Goal: Information Seeking & Learning: Learn about a topic

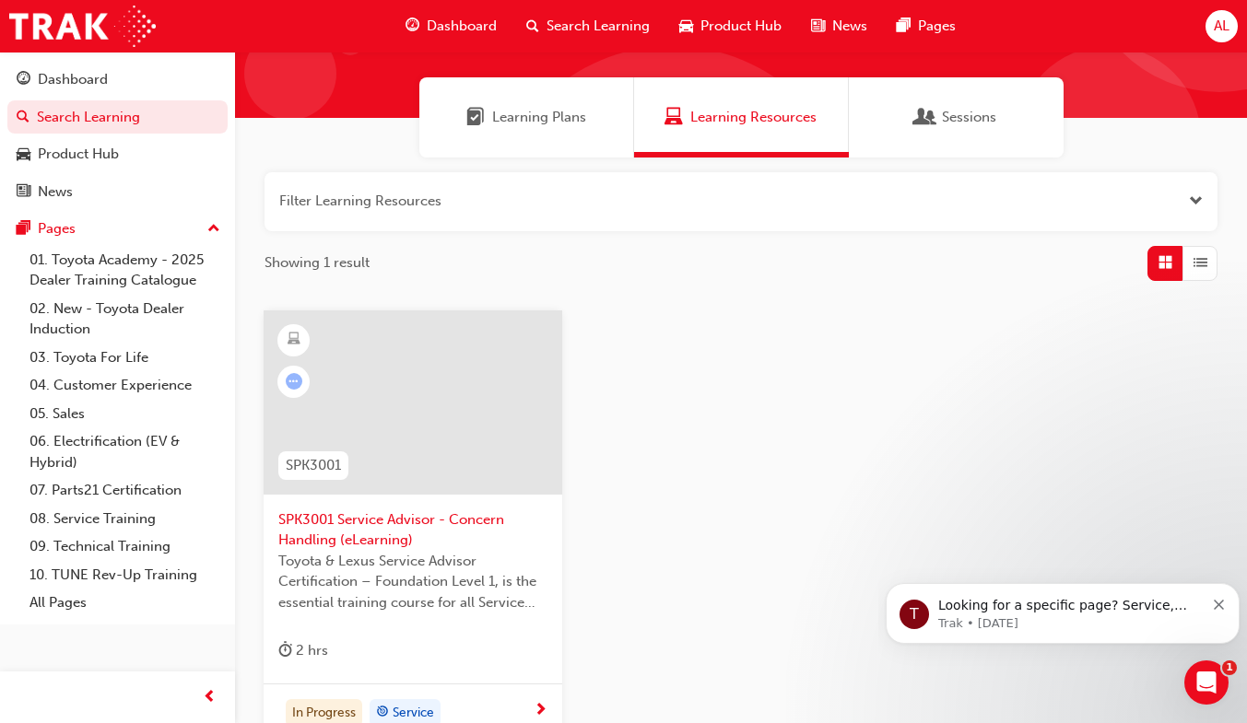
scroll to position [112, 0]
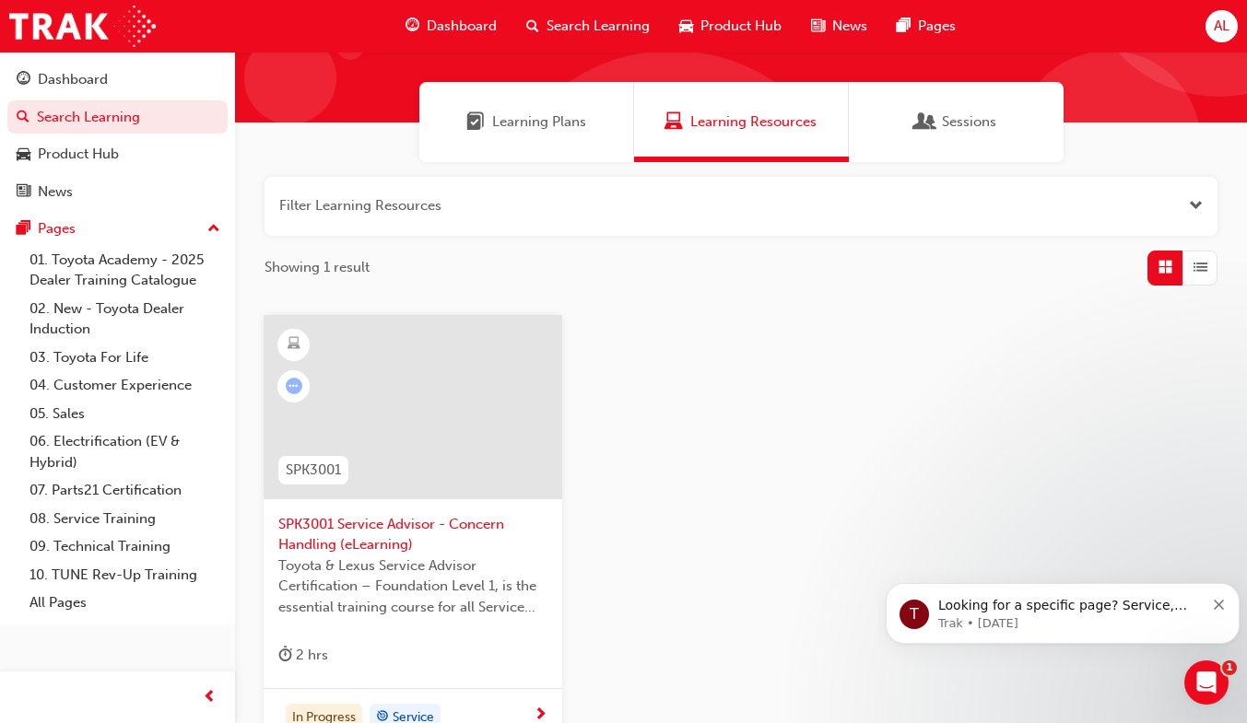
click at [361, 531] on span "SPK3001 Service Advisor - Concern Handling (eLearning)" at bounding box center [412, 534] width 269 height 41
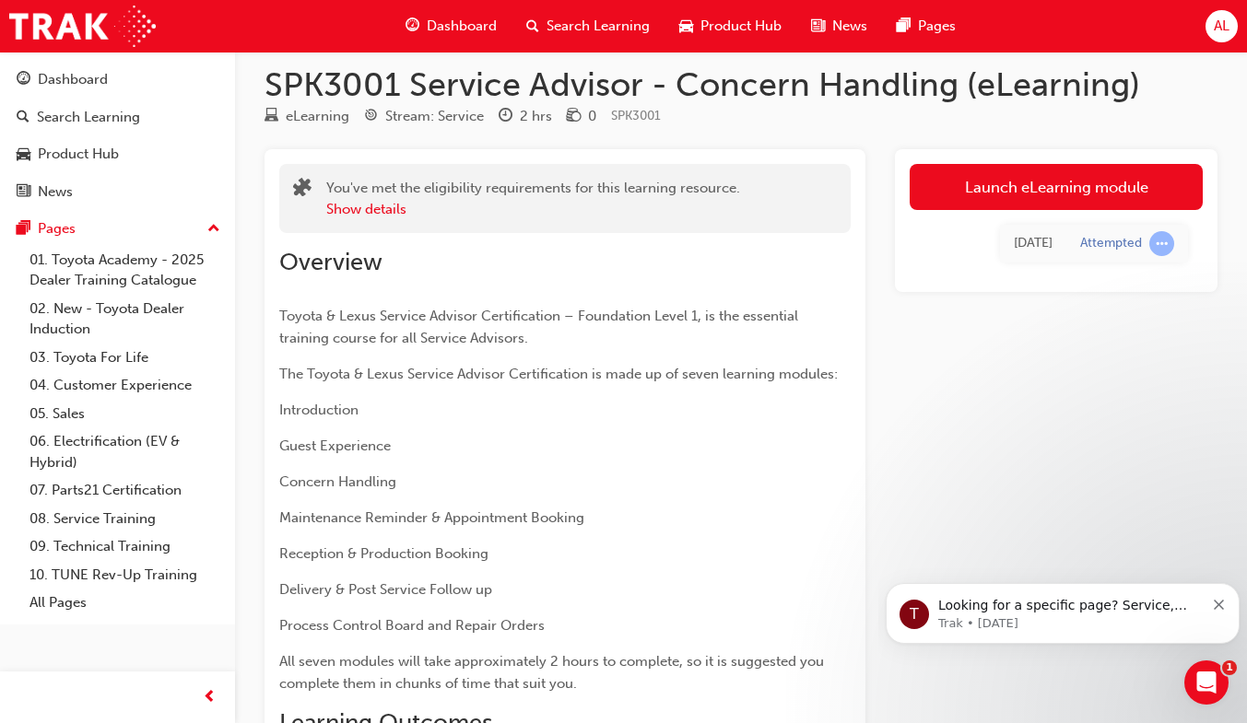
scroll to position [108, 0]
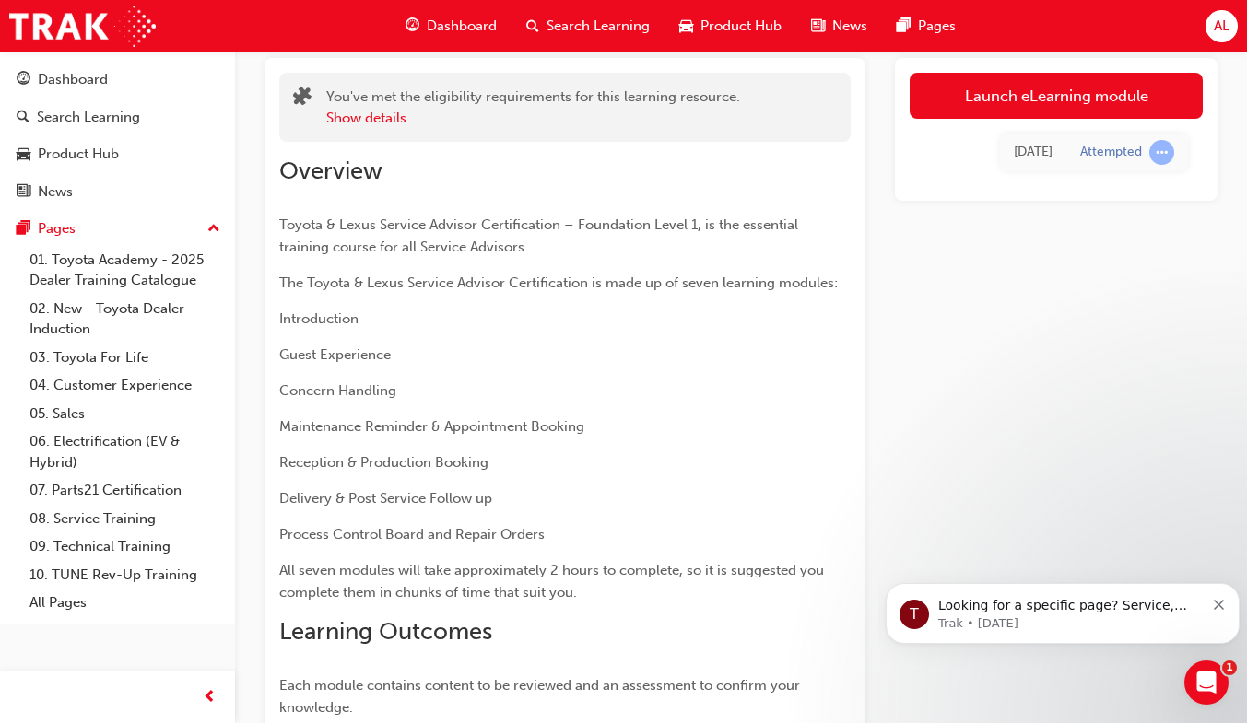
click at [1073, 111] on link "Launch eLearning module" at bounding box center [1056, 96] width 293 height 46
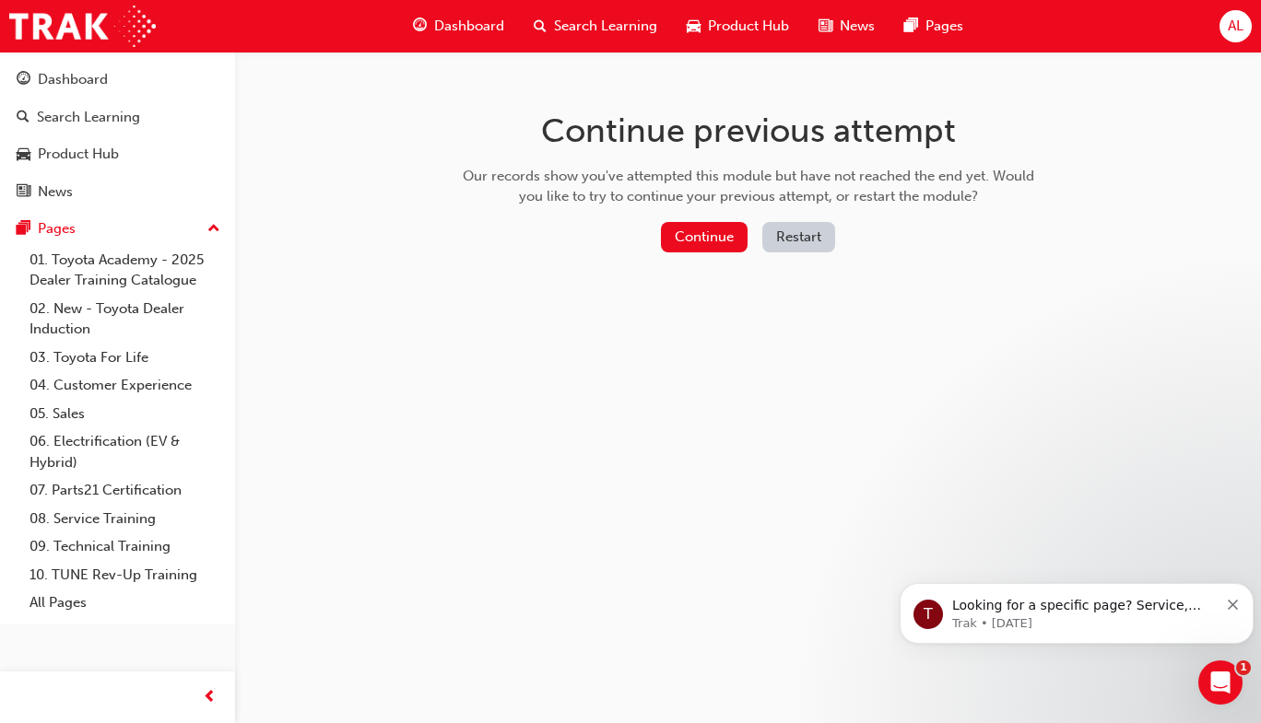
click at [712, 240] on button "Continue" at bounding box center [704, 237] width 87 height 30
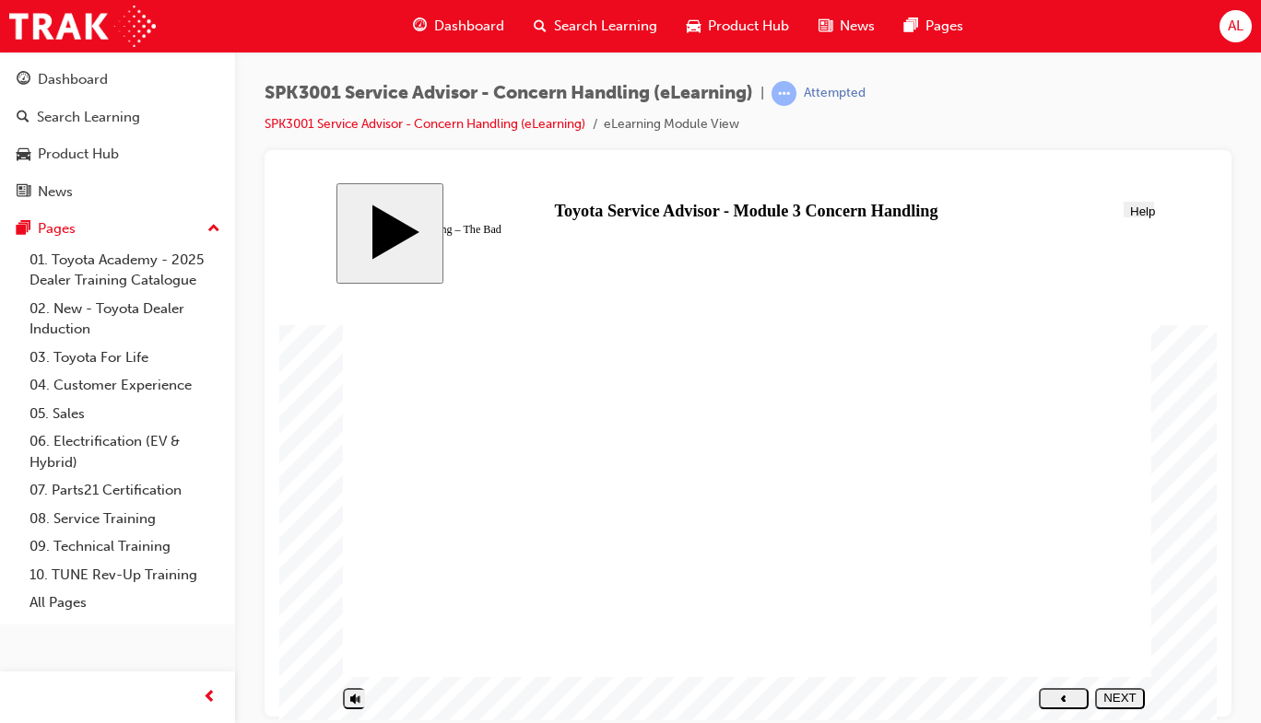
click at [349, 253] on div at bounding box center [314, 217] width 70 height 70
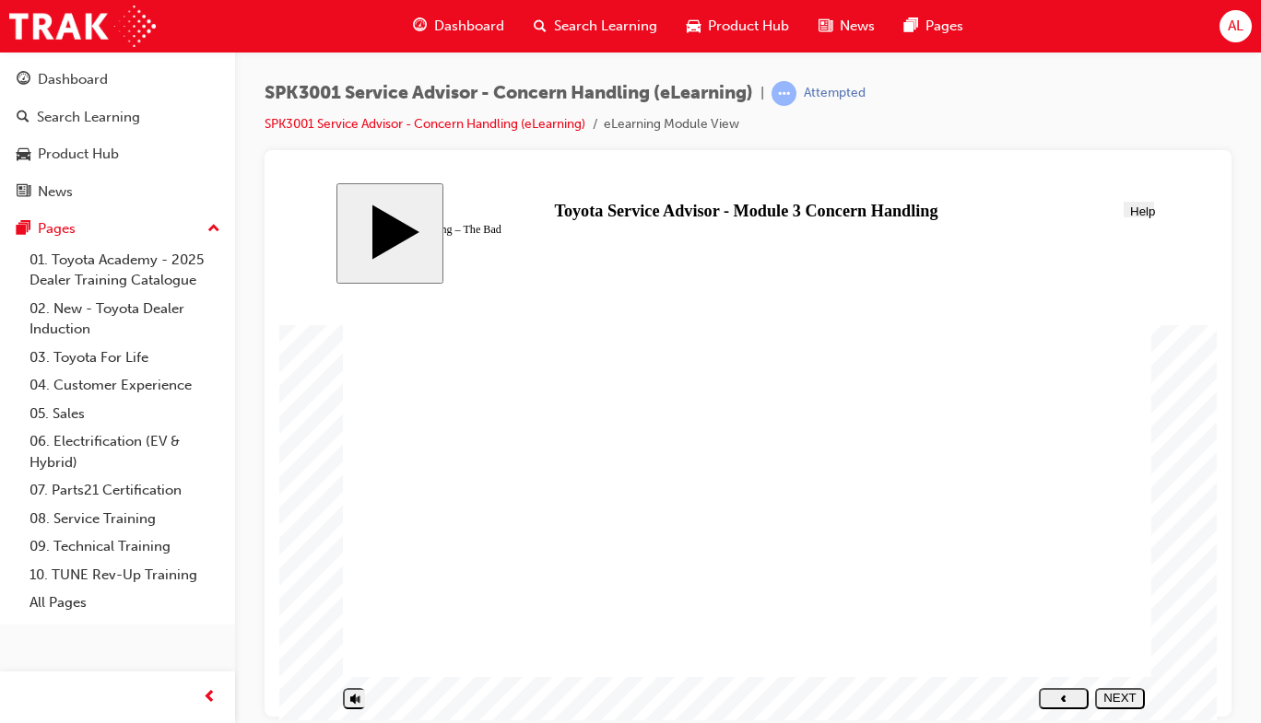
click at [349, 253] on div at bounding box center [314, 217] width 70 height 70
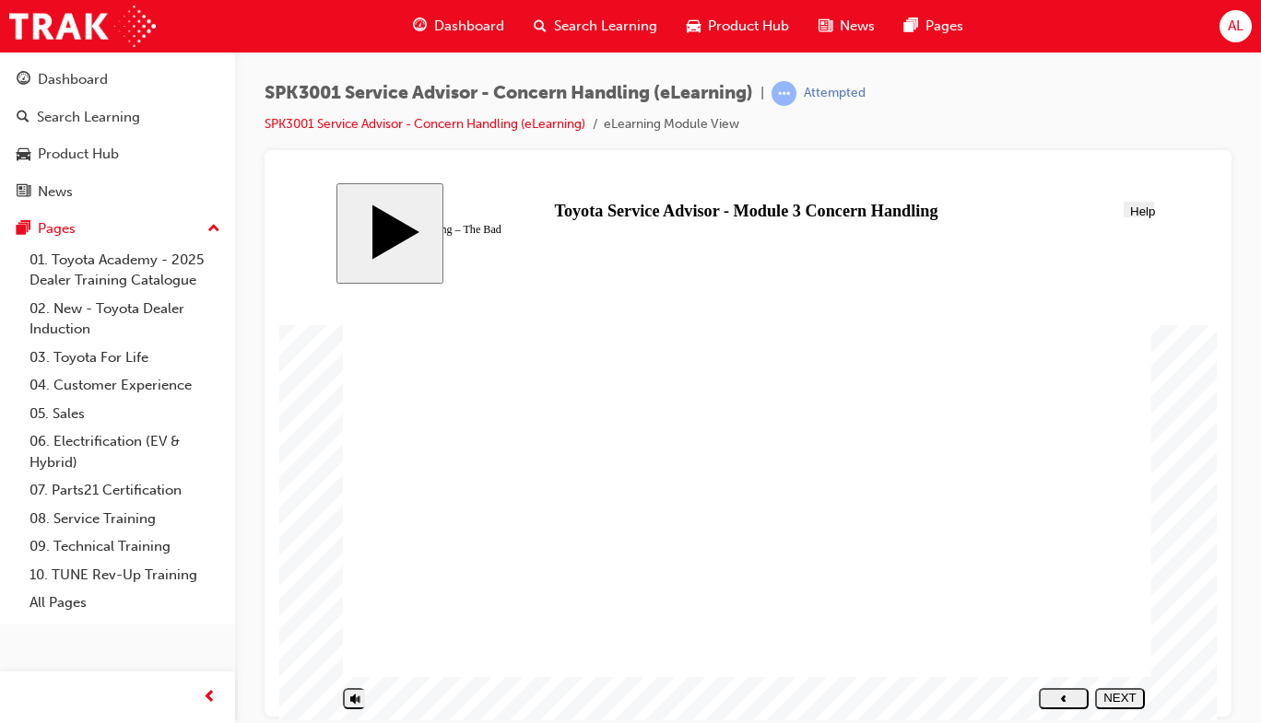
click at [349, 253] on div at bounding box center [314, 217] width 70 height 70
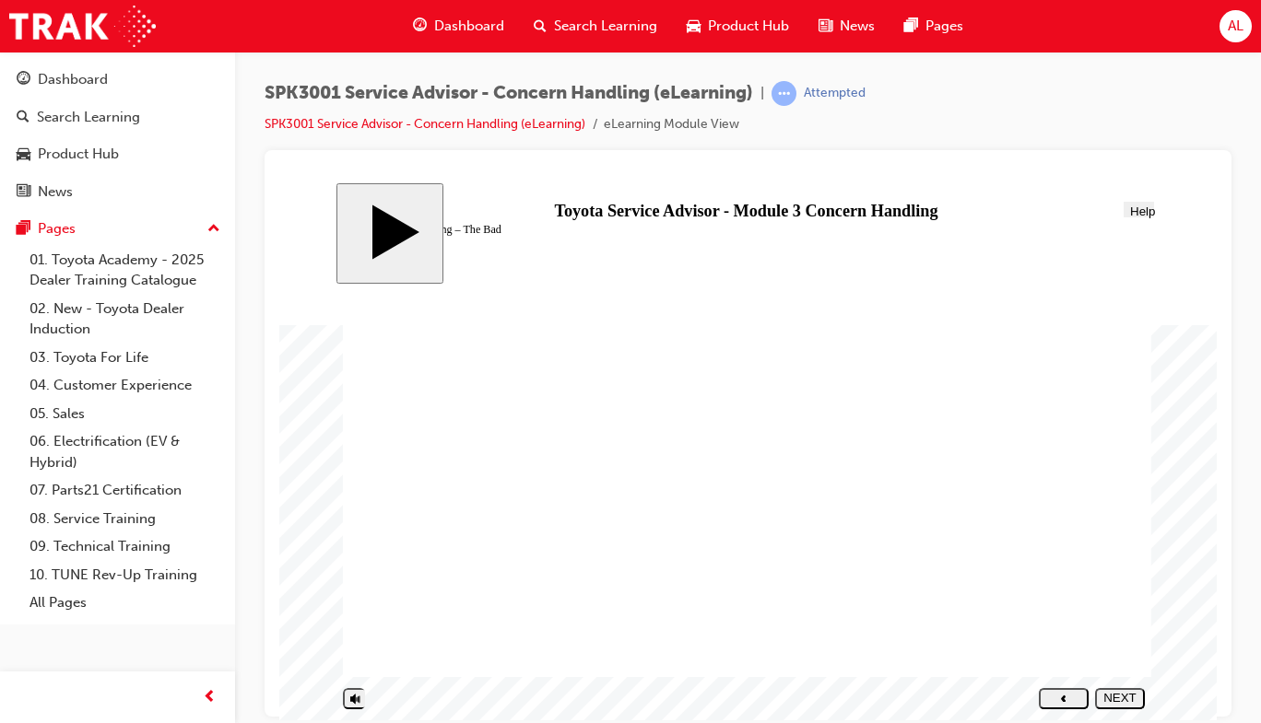
click at [349, 253] on div at bounding box center [314, 217] width 70 height 70
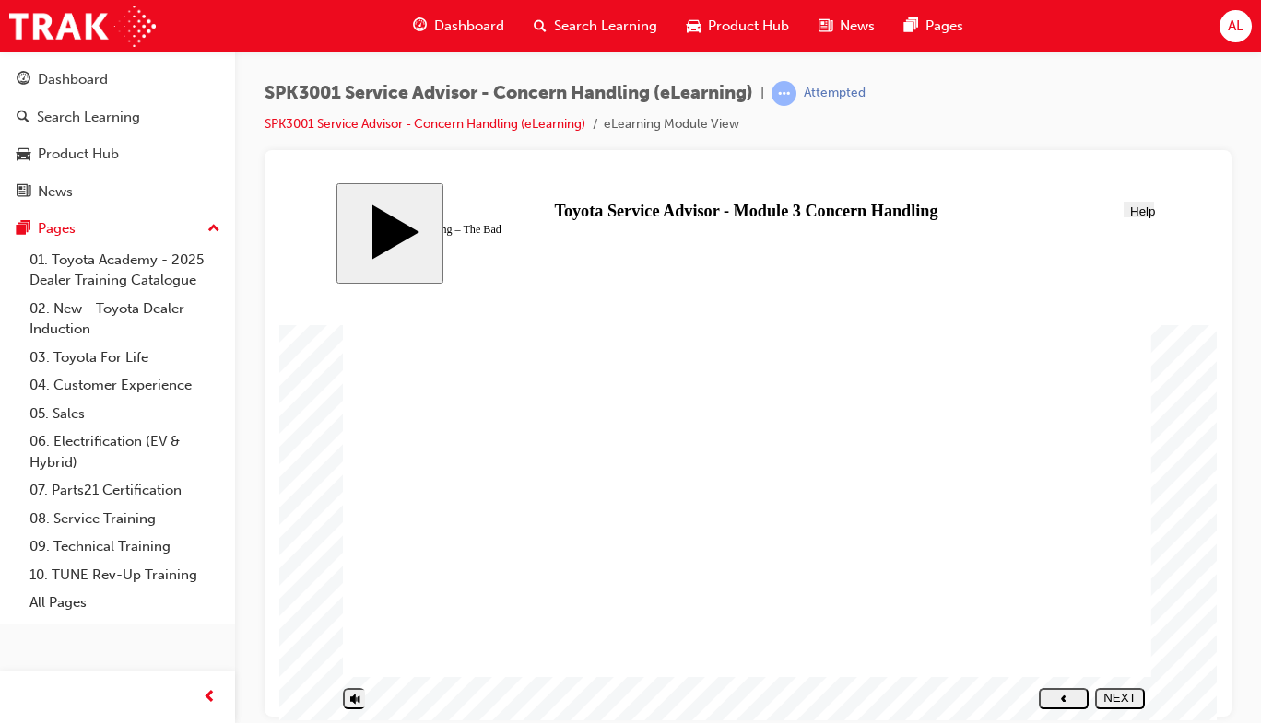
click at [349, 253] on div at bounding box center [314, 217] width 70 height 70
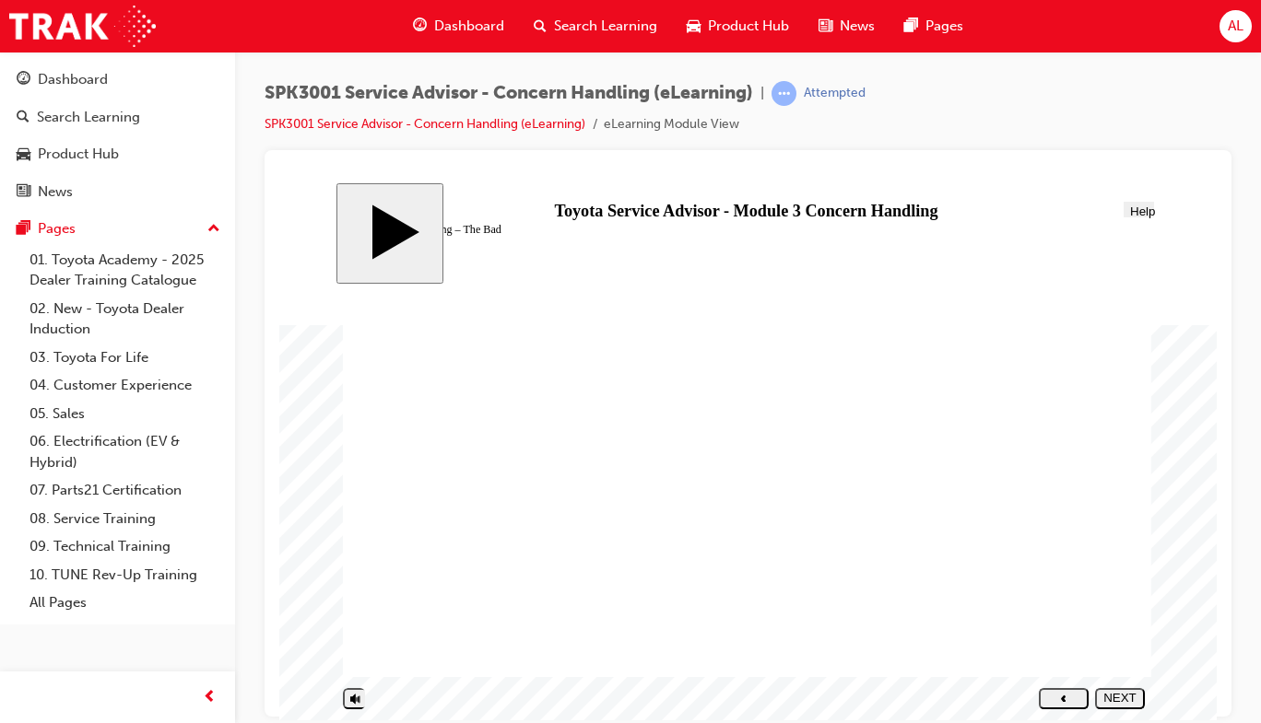
click at [605, 29] on span "Search Learning" at bounding box center [605, 26] width 103 height 21
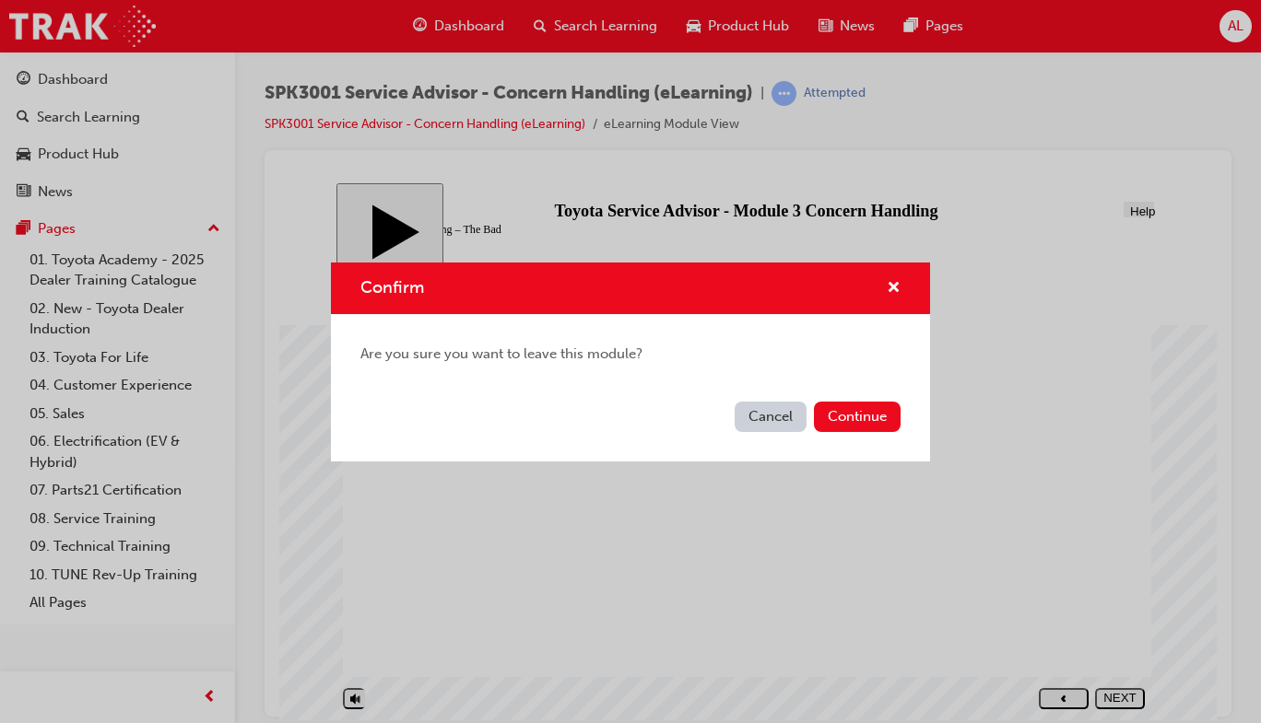
click at [869, 419] on button "Continue" at bounding box center [857, 417] width 87 height 30
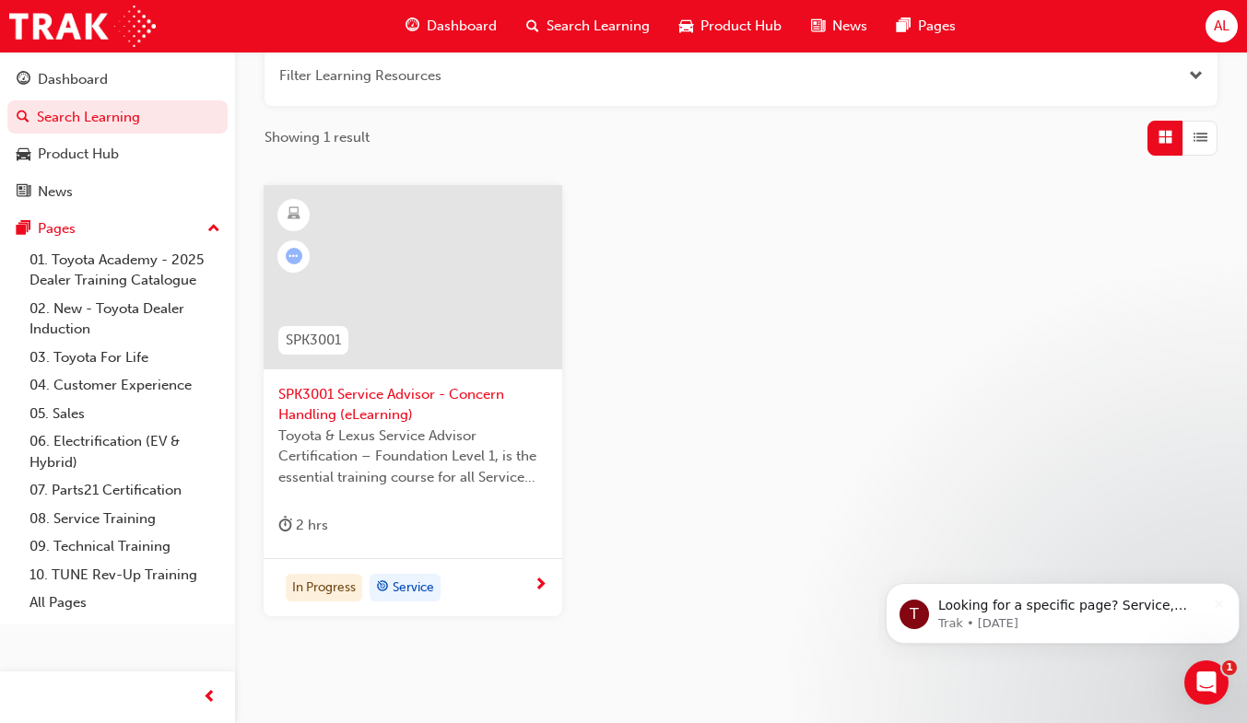
scroll to position [235, 0]
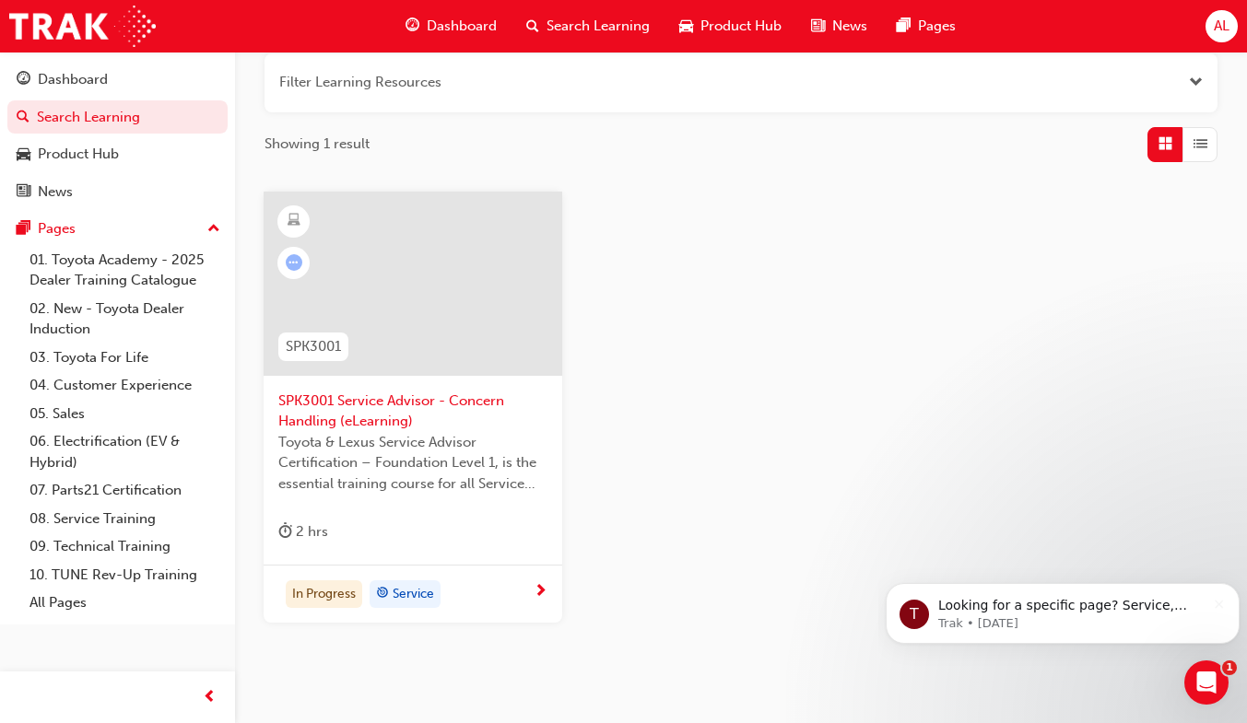
click at [538, 586] on span "next-icon" at bounding box center [541, 592] width 14 height 17
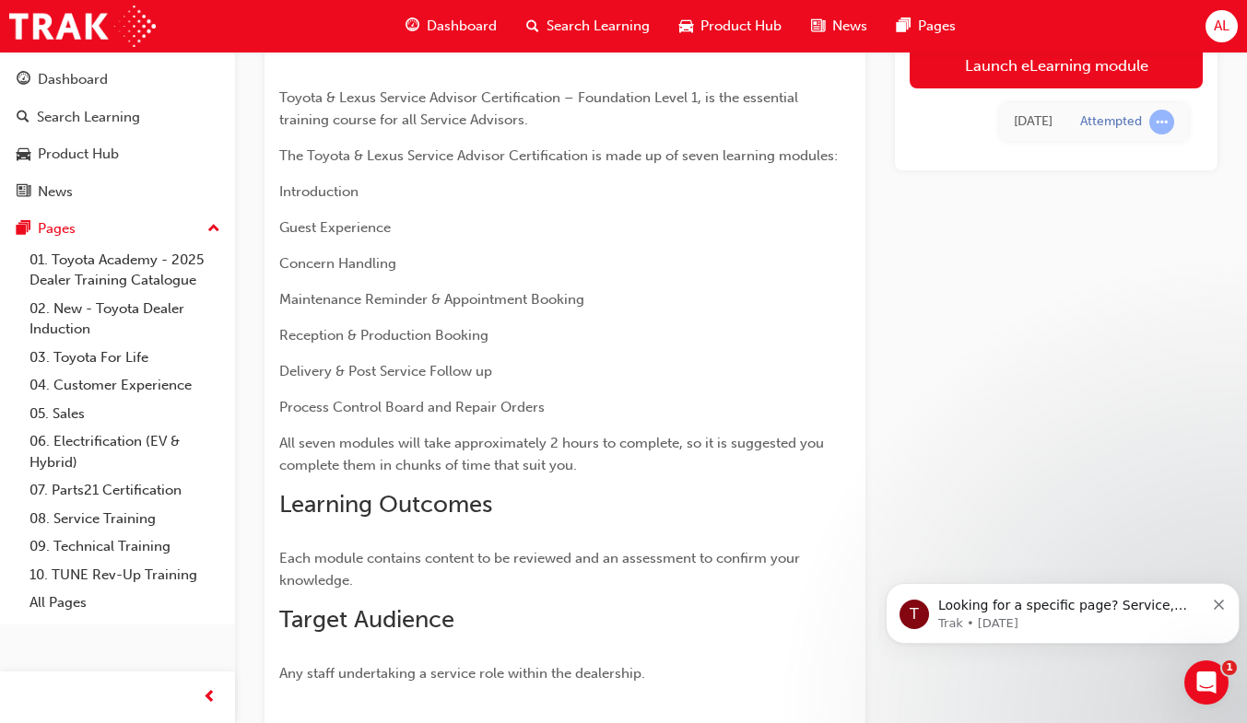
click at [1101, 79] on link "Launch eLearning module" at bounding box center [1056, 65] width 293 height 46
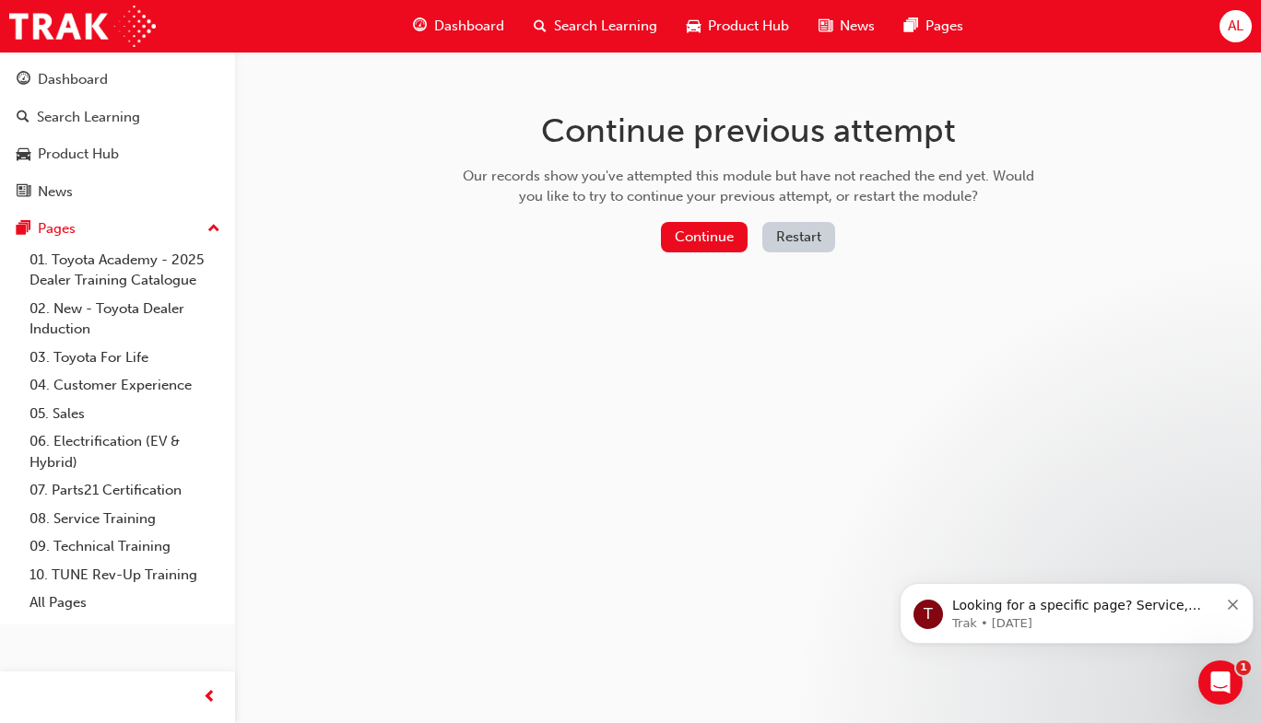
click at [698, 251] on button "Continue" at bounding box center [704, 237] width 87 height 30
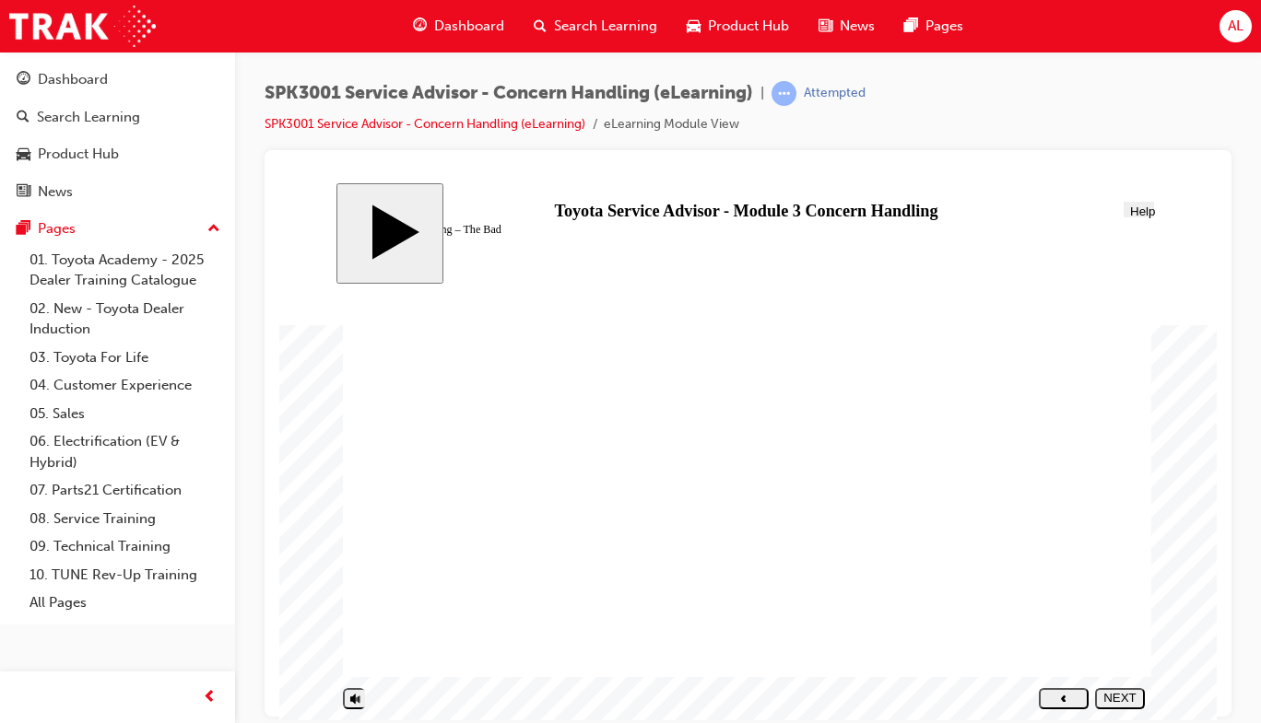
click at [349, 253] on div at bounding box center [314, 217] width 70 height 70
click at [594, 29] on span "Search Learning" at bounding box center [605, 26] width 103 height 21
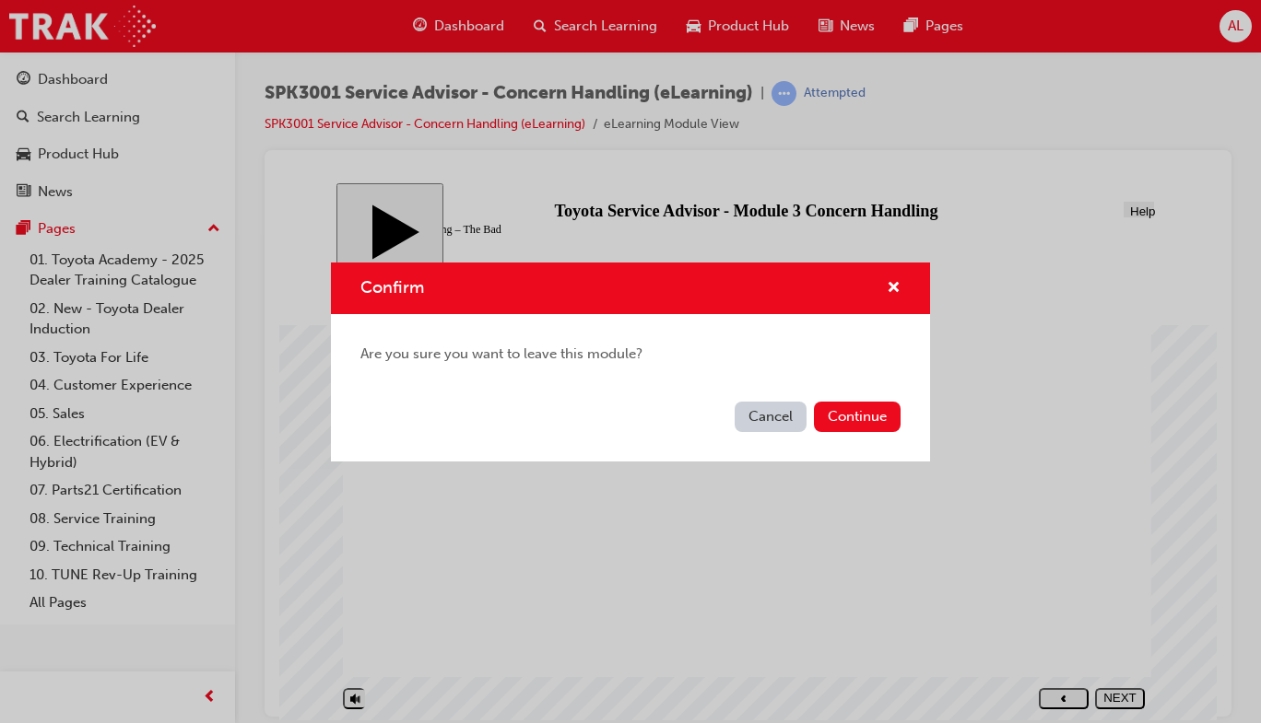
click at [876, 427] on button "Continue" at bounding box center [857, 417] width 87 height 30
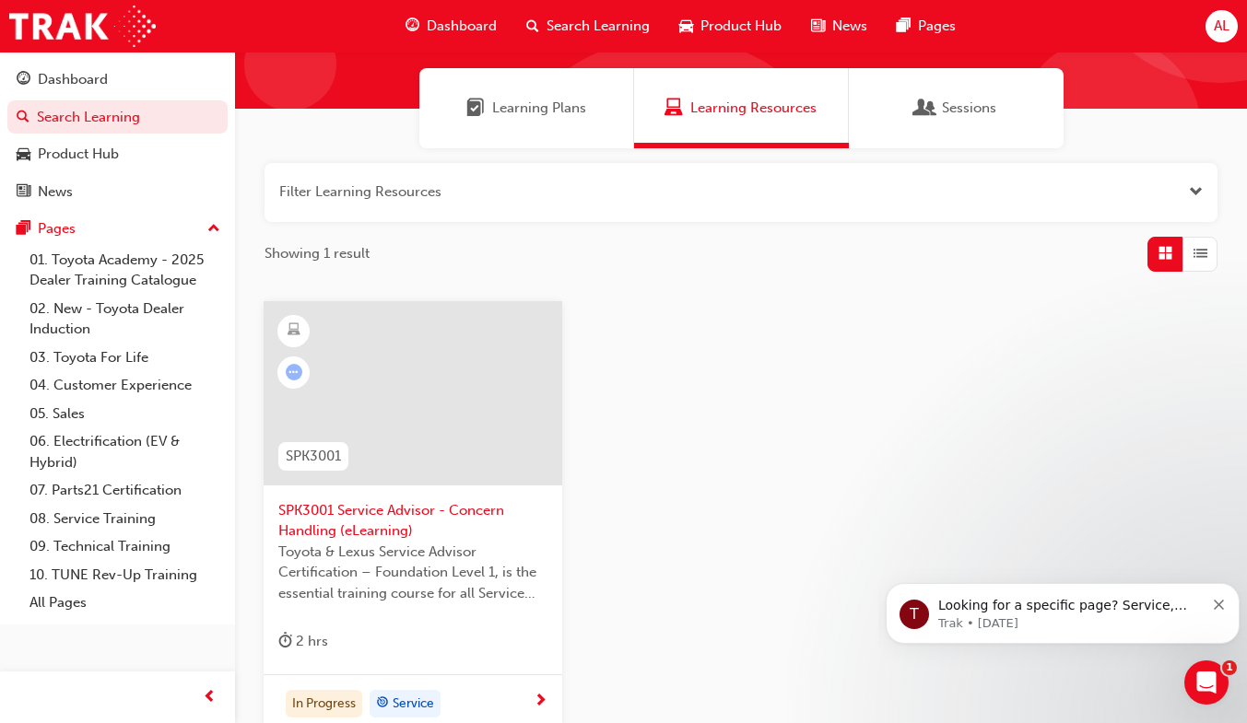
scroll to position [124, 0]
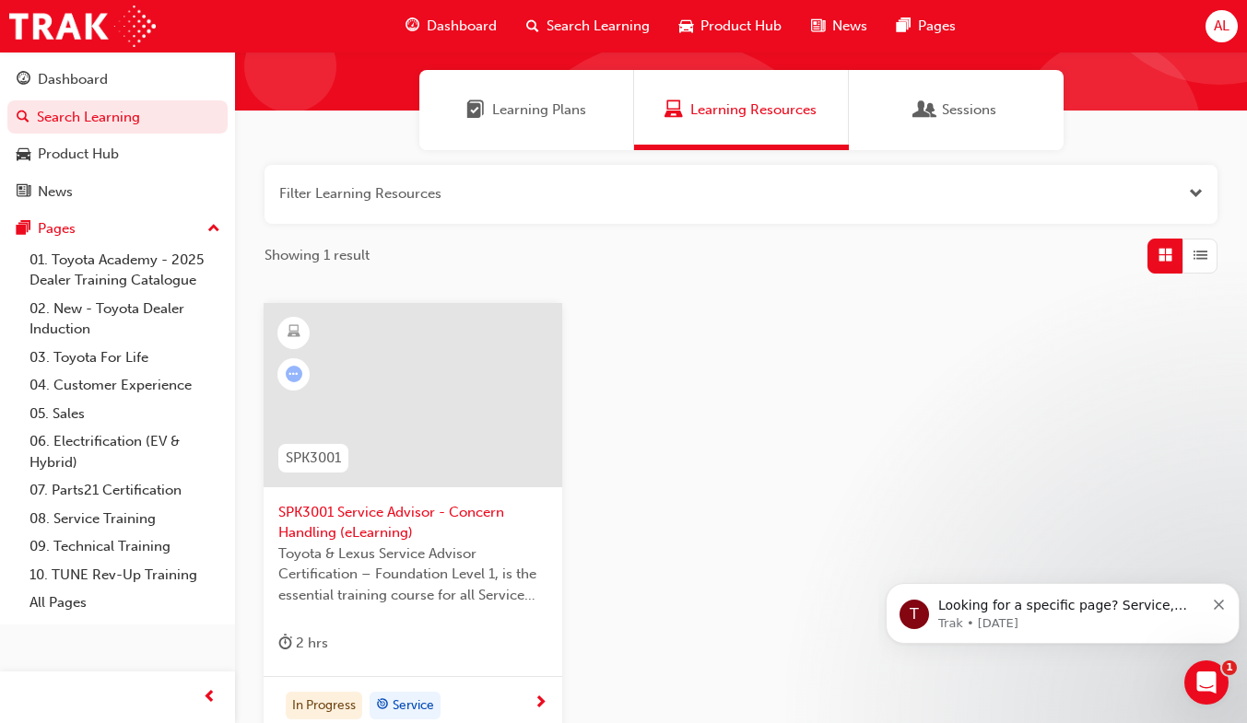
click at [747, 120] on div "Learning Resources" at bounding box center [741, 110] width 215 height 80
click at [448, 39] on div "Dashboard" at bounding box center [451, 26] width 121 height 38
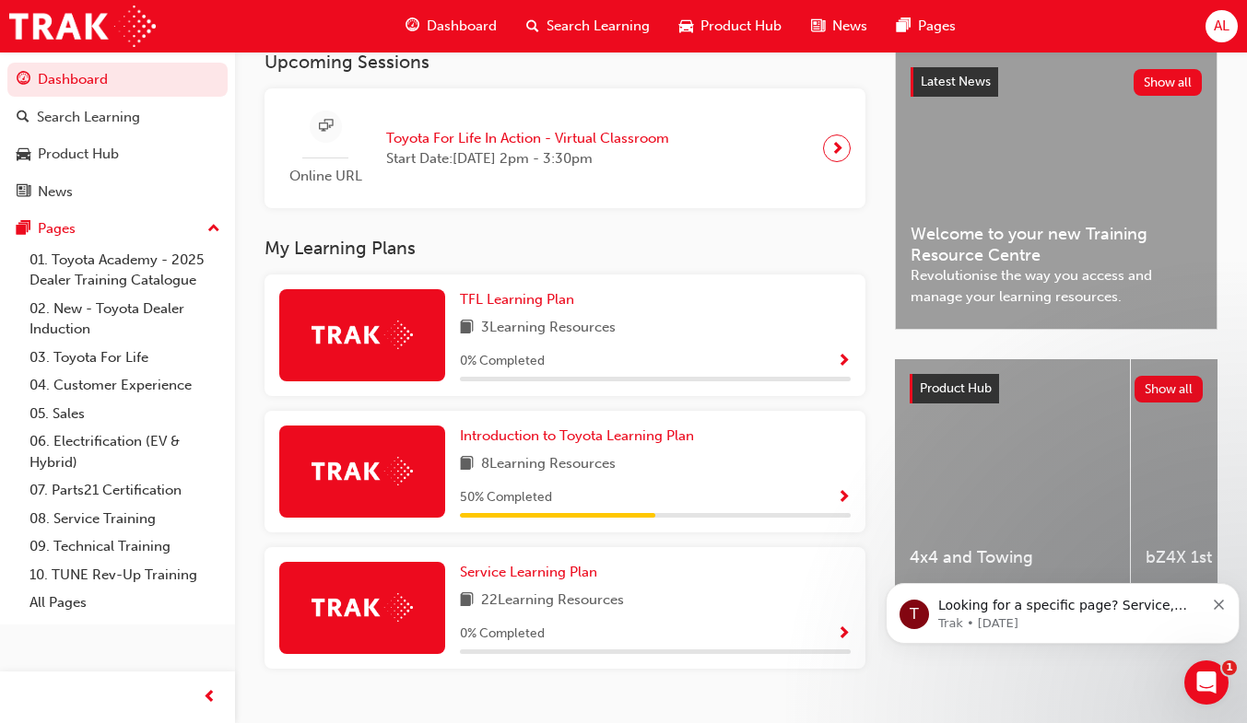
scroll to position [429, 0]
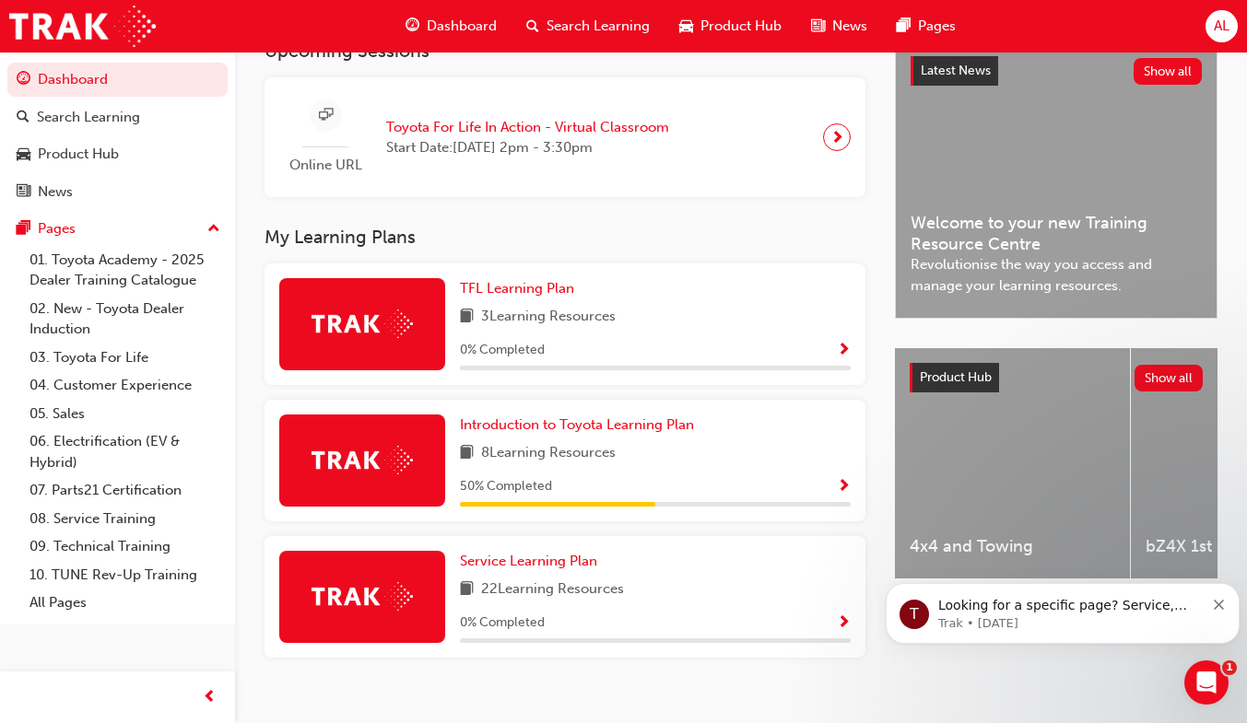
click at [584, 462] on span "8 Learning Resources" at bounding box center [548, 453] width 135 height 23
click at [841, 491] on span "Show Progress" at bounding box center [844, 487] width 14 height 17
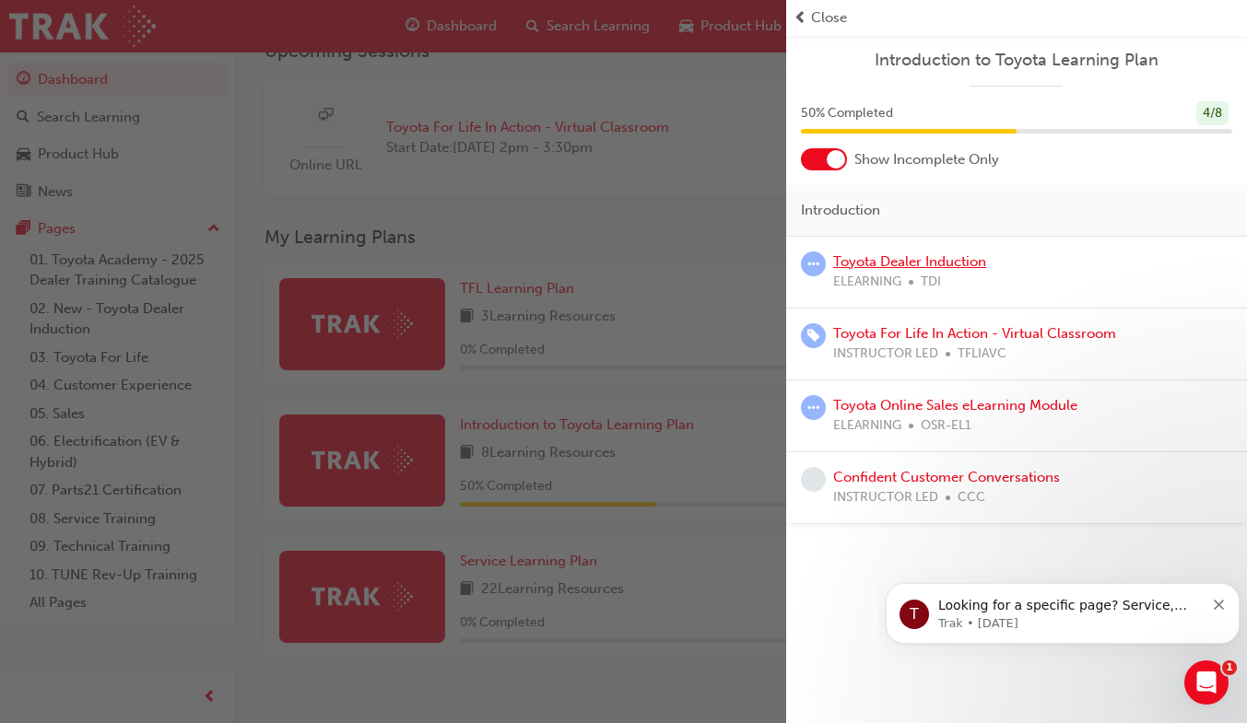
click at [950, 265] on link "Toyota Dealer Induction" at bounding box center [909, 261] width 153 height 17
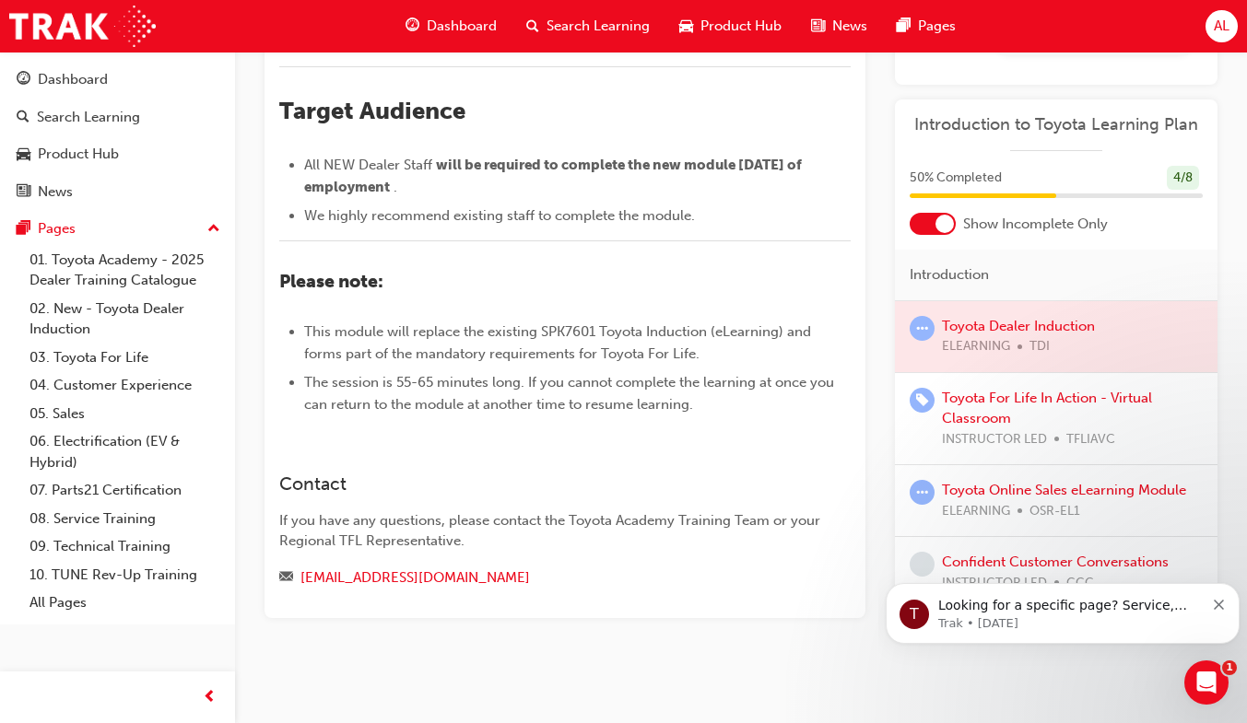
scroll to position [735, 0]
click at [1219, 605] on icon "Dismiss notification" at bounding box center [1219, 605] width 10 height 10
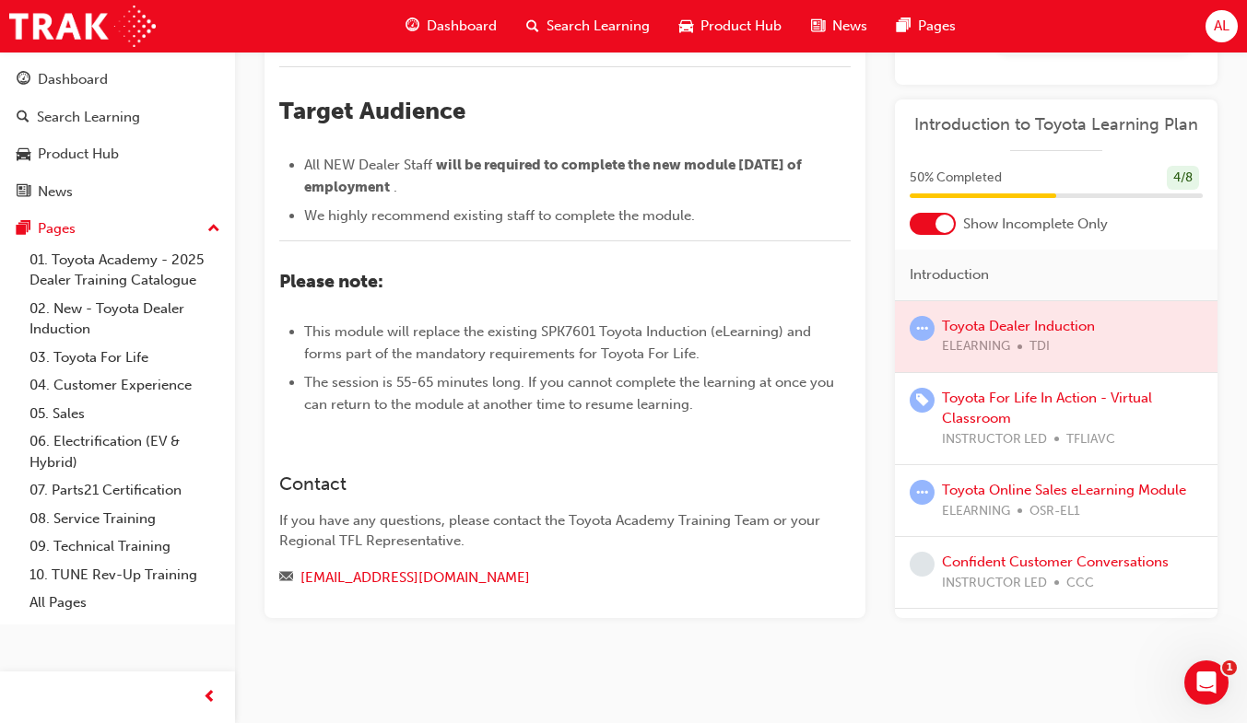
scroll to position [739, 0]
click at [1059, 338] on div at bounding box center [1056, 336] width 323 height 71
click at [1031, 585] on span "INSTRUCTOR LED" at bounding box center [994, 583] width 105 height 21
click at [943, 564] on link "Confident Customer Conversations" at bounding box center [1055, 562] width 227 height 17
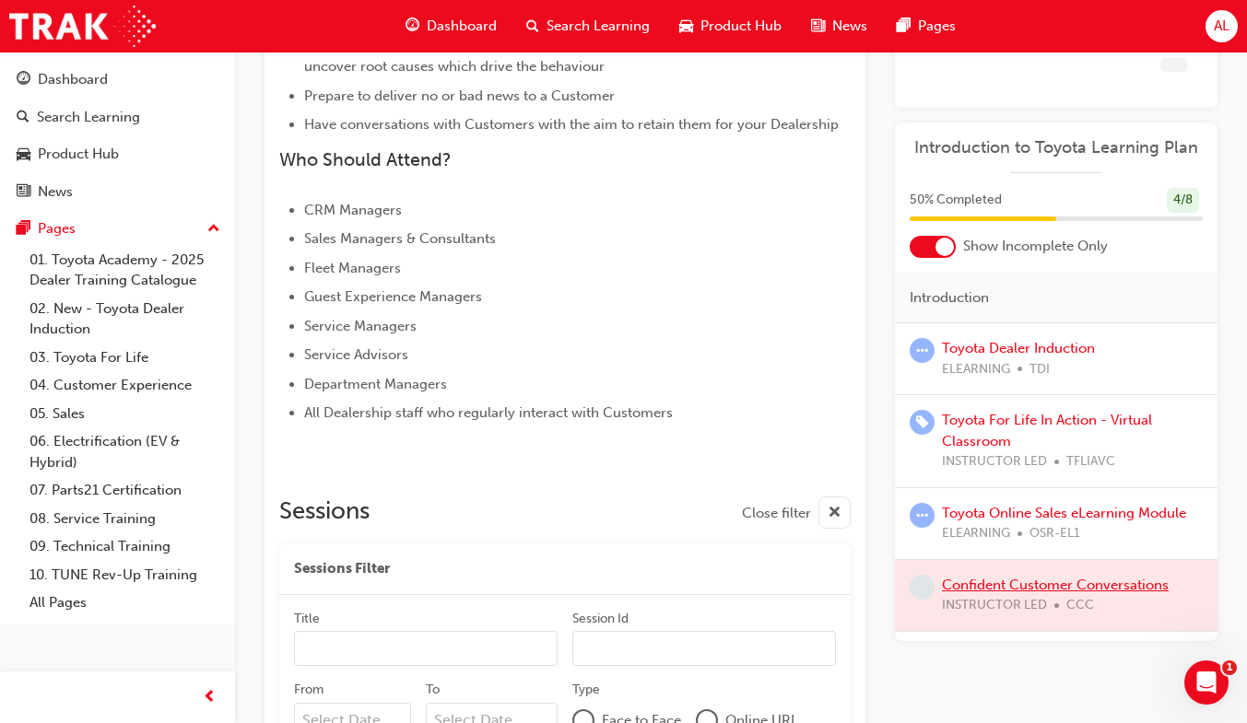
scroll to position [739, 0]
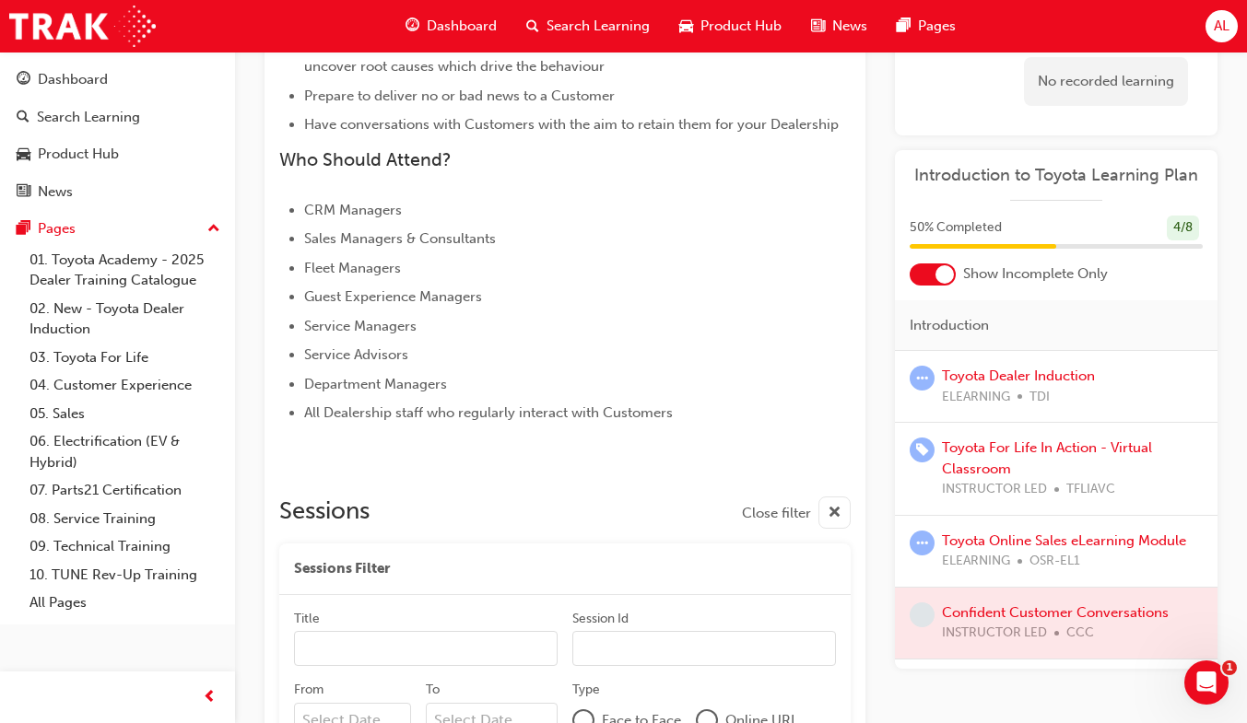
click at [1065, 617] on div at bounding box center [1056, 623] width 323 height 71
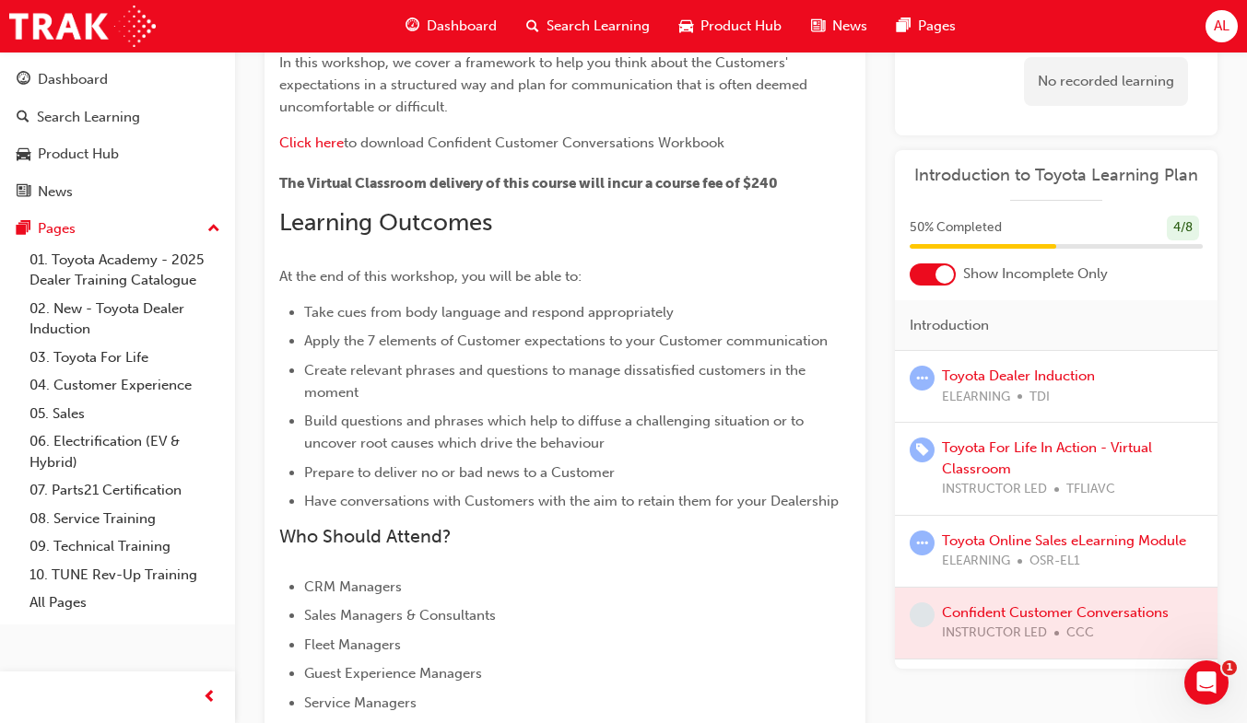
scroll to position [363, 0]
click at [1029, 378] on link "Toyota Dealer Induction" at bounding box center [1018, 376] width 153 height 17
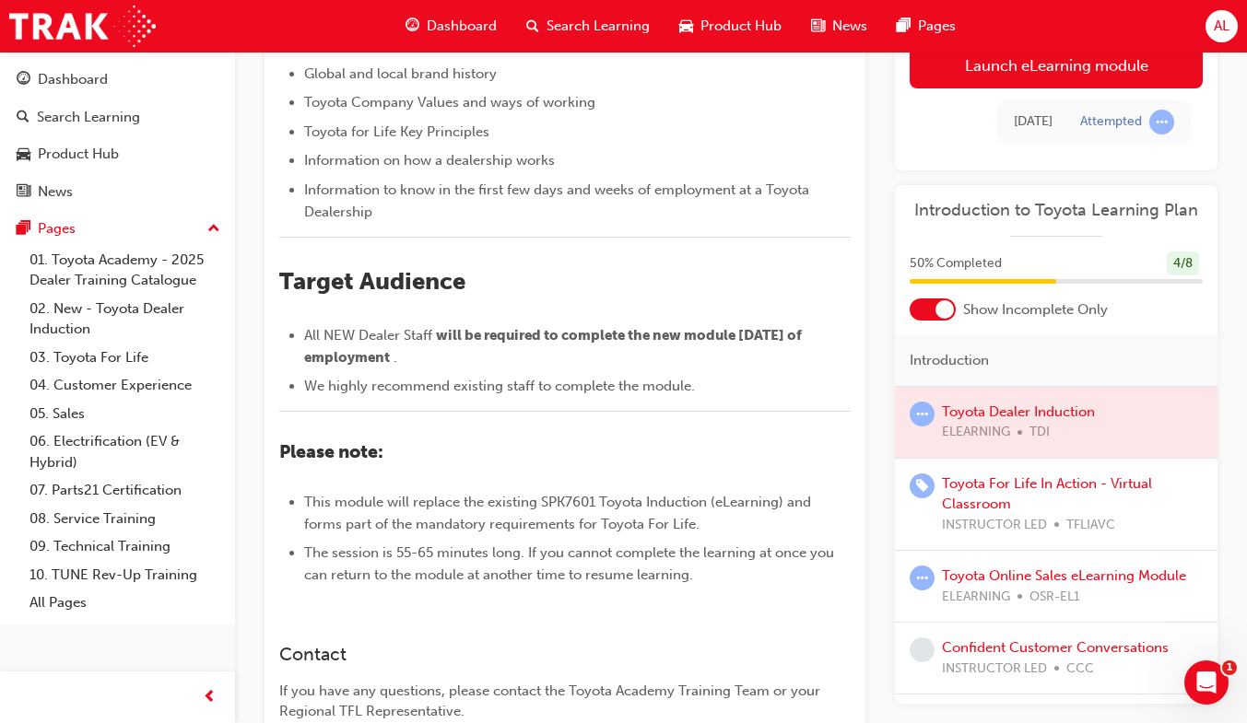
click at [1023, 427] on div at bounding box center [1056, 422] width 323 height 71
click at [1017, 429] on div at bounding box center [1056, 422] width 323 height 71
click at [1049, 411] on div at bounding box center [1056, 422] width 323 height 71
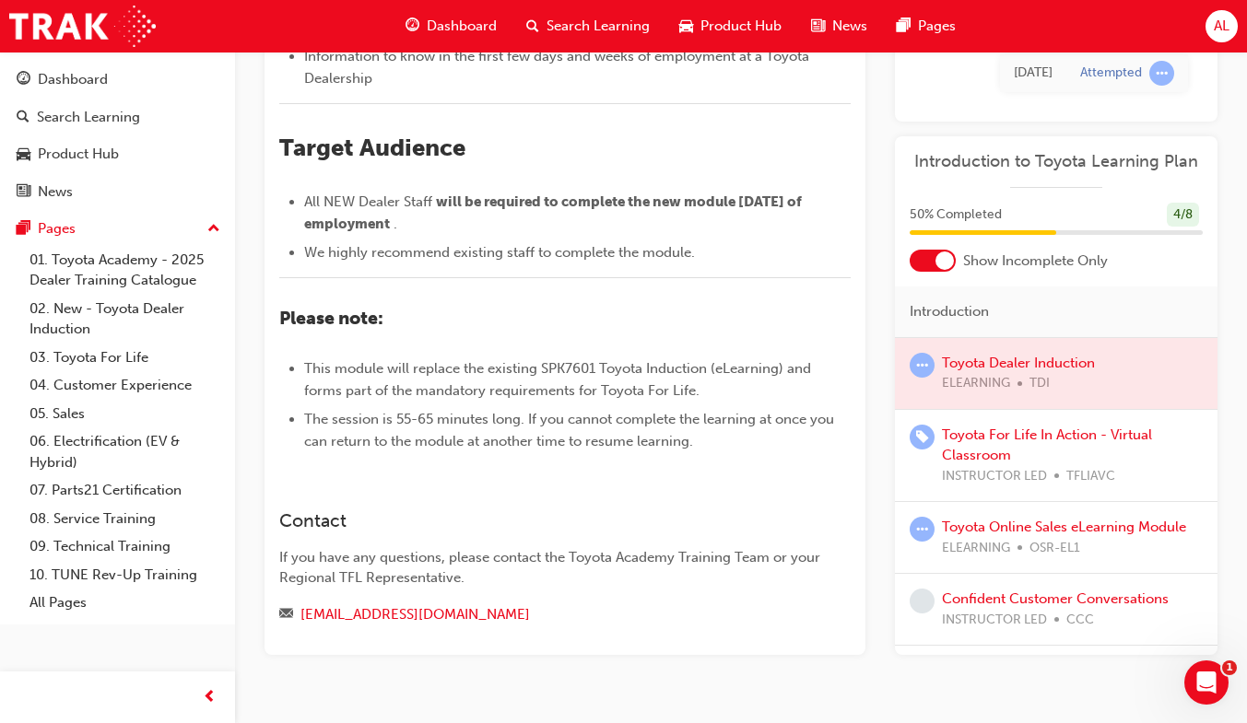
scroll to position [502, 0]
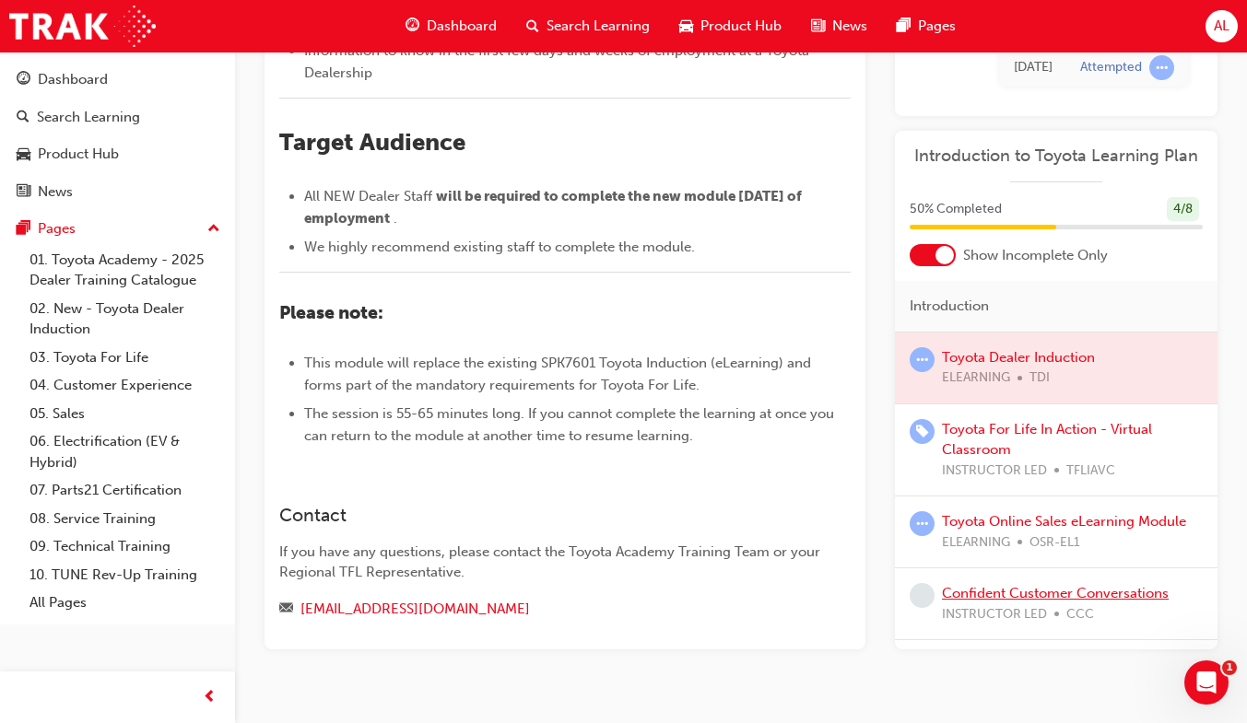
click at [989, 602] on link "Confident Customer Conversations" at bounding box center [1055, 593] width 227 height 17
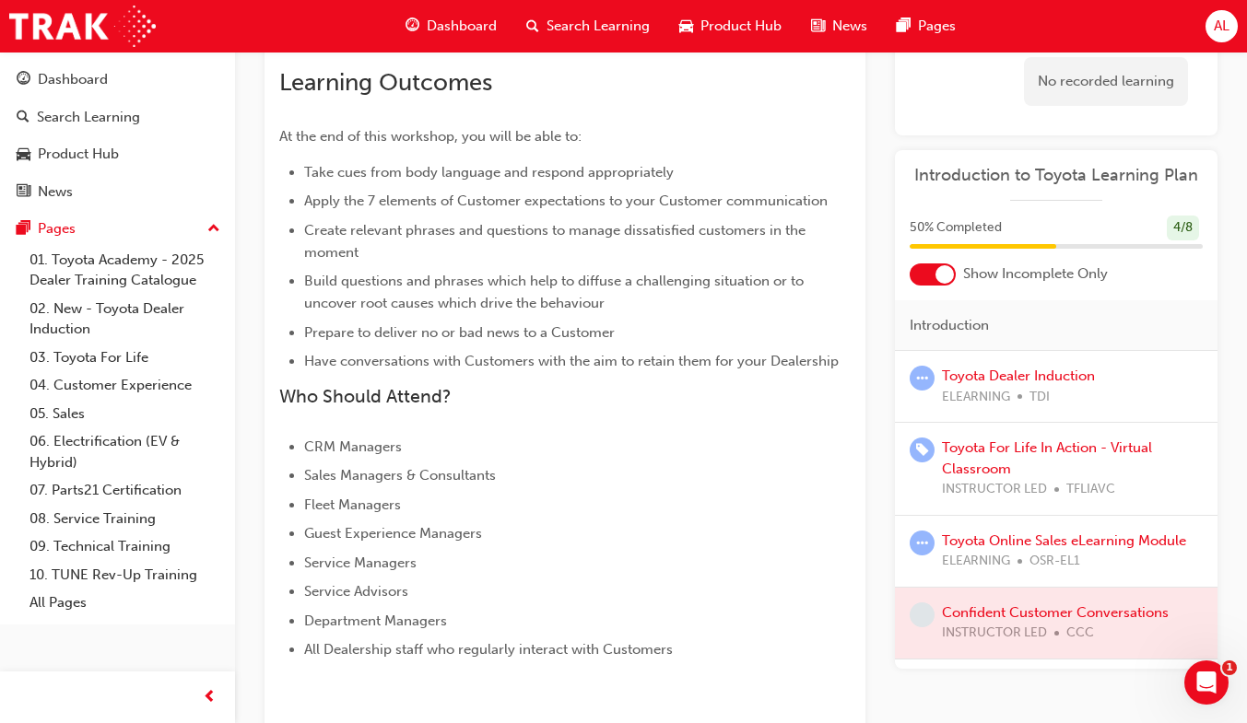
click at [980, 648] on div at bounding box center [1056, 623] width 323 height 71
click at [1010, 626] on div at bounding box center [1056, 623] width 323 height 71
click at [1054, 623] on div at bounding box center [1056, 623] width 323 height 71
click at [1058, 625] on div at bounding box center [1056, 623] width 323 height 71
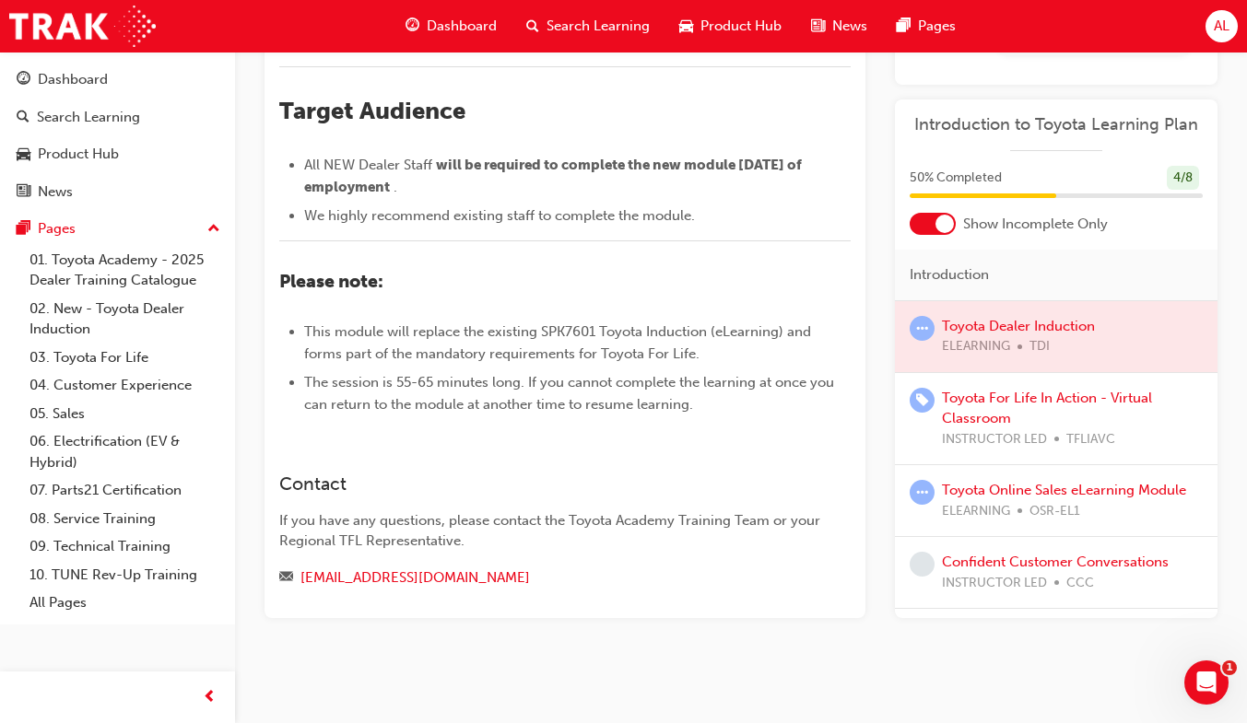
scroll to position [716, 0]
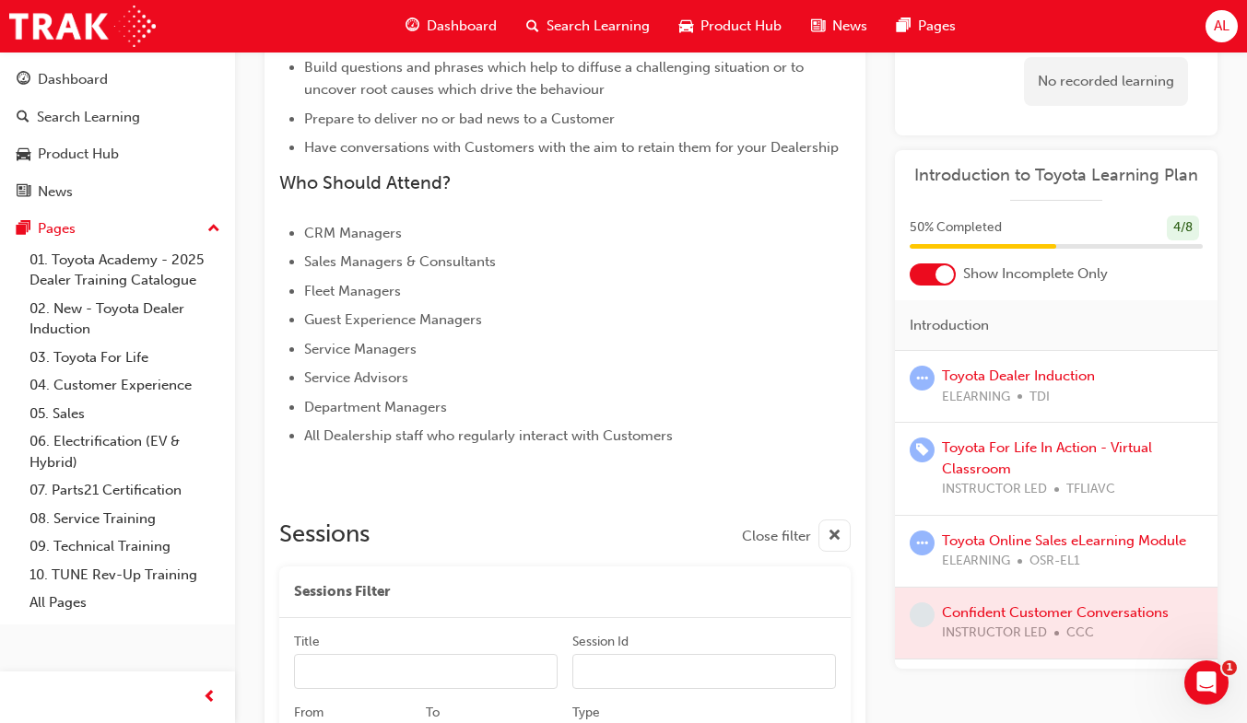
scroll to position [363, 0]
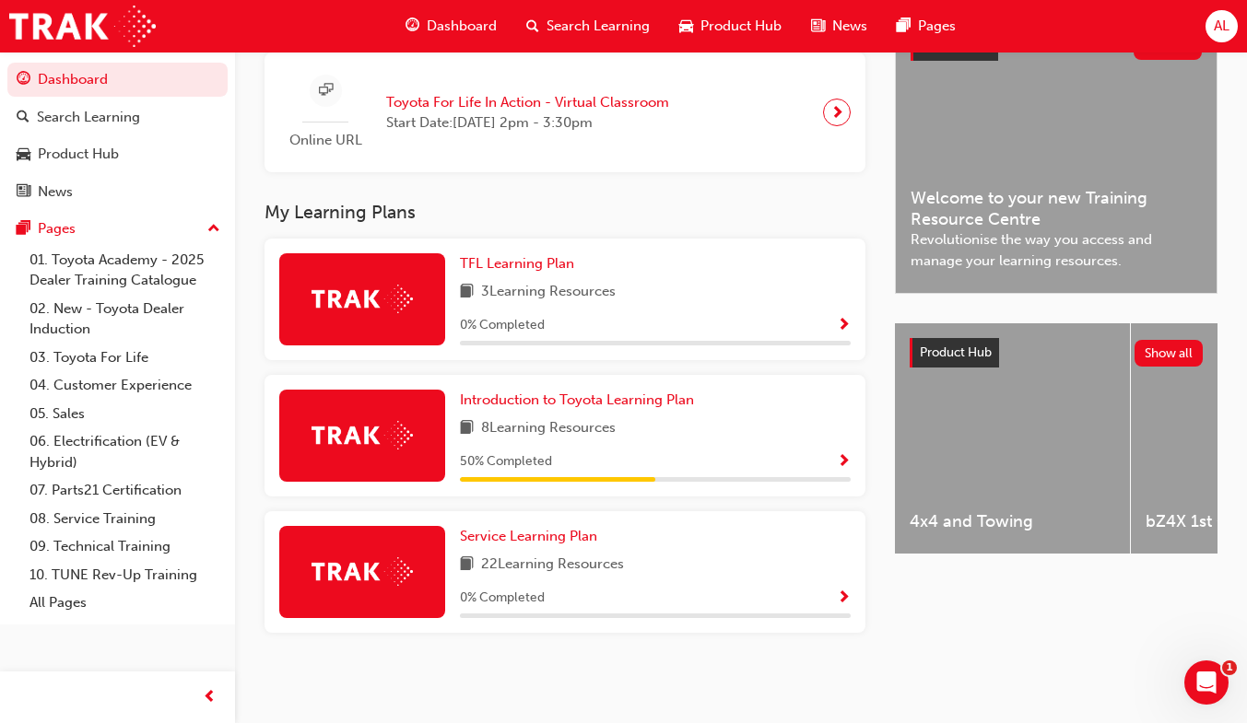
scroll to position [460, 0]
click at [571, 300] on span "3 Learning Resources" at bounding box center [548, 292] width 135 height 23
click at [843, 327] on span "Show Progress" at bounding box center [844, 326] width 14 height 17
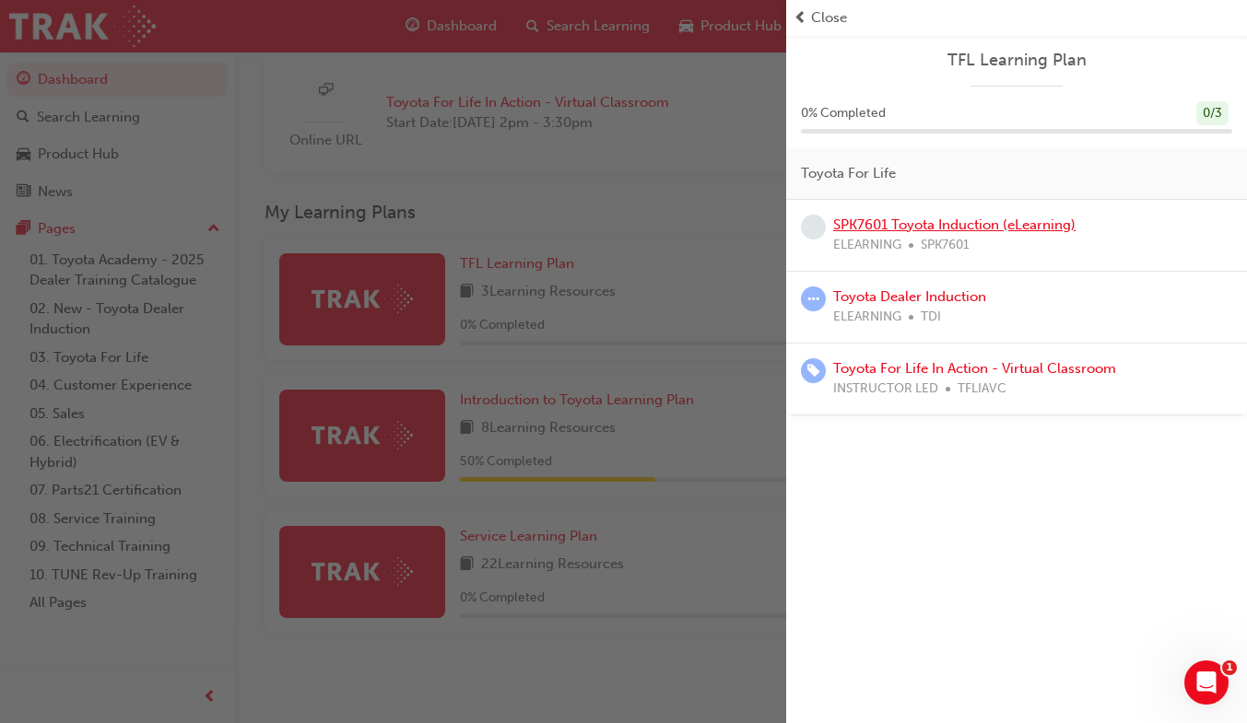
click at [978, 229] on link "SPK7601 Toyota Induction (eLearning)" at bounding box center [954, 225] width 242 height 17
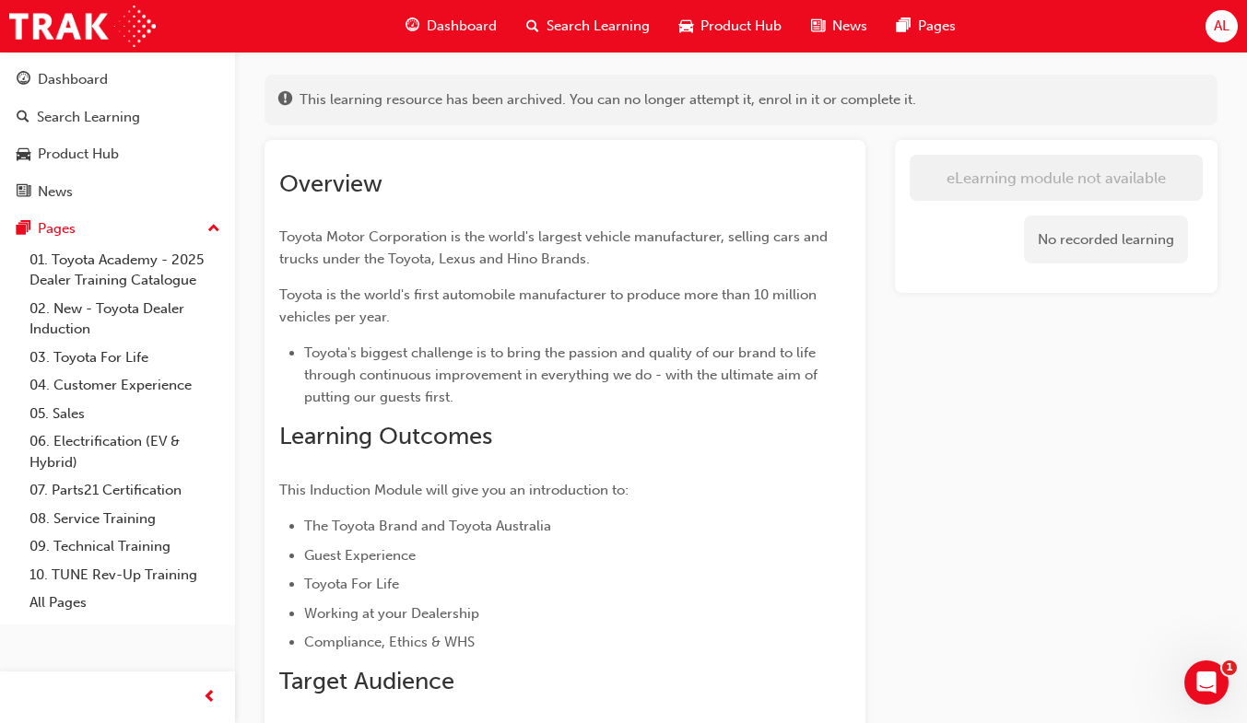
scroll to position [99, 0]
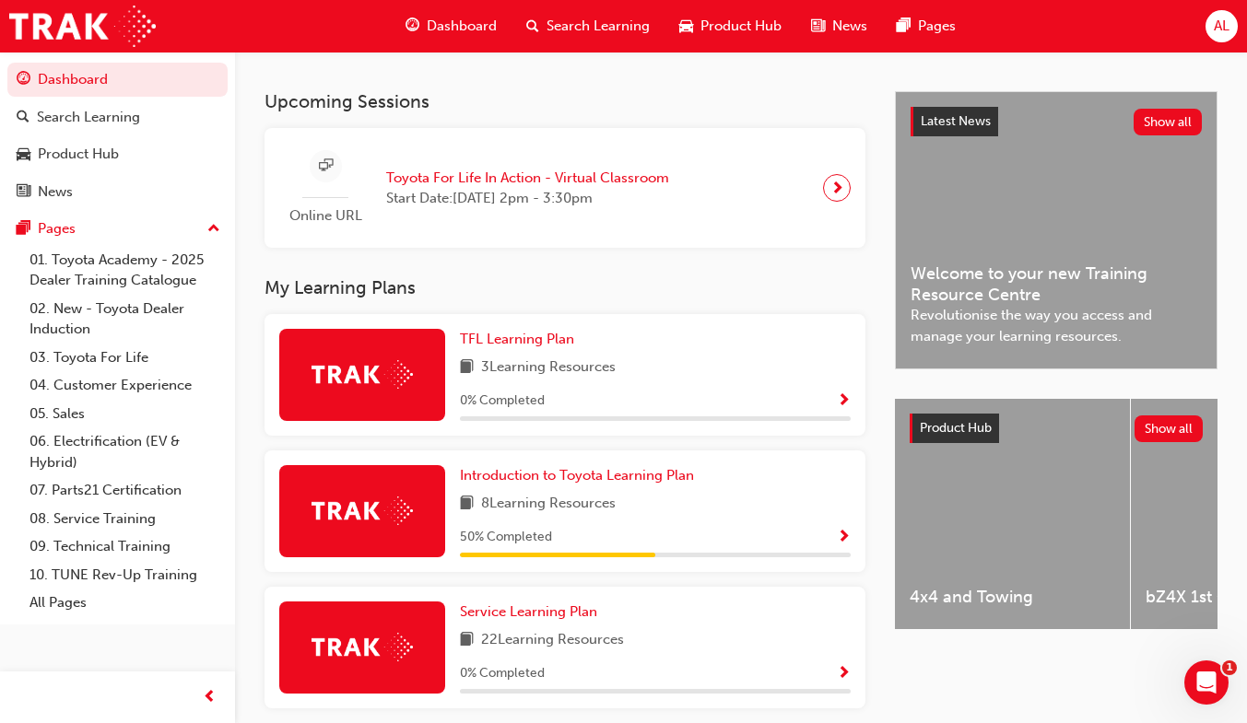
scroll to position [380, 0]
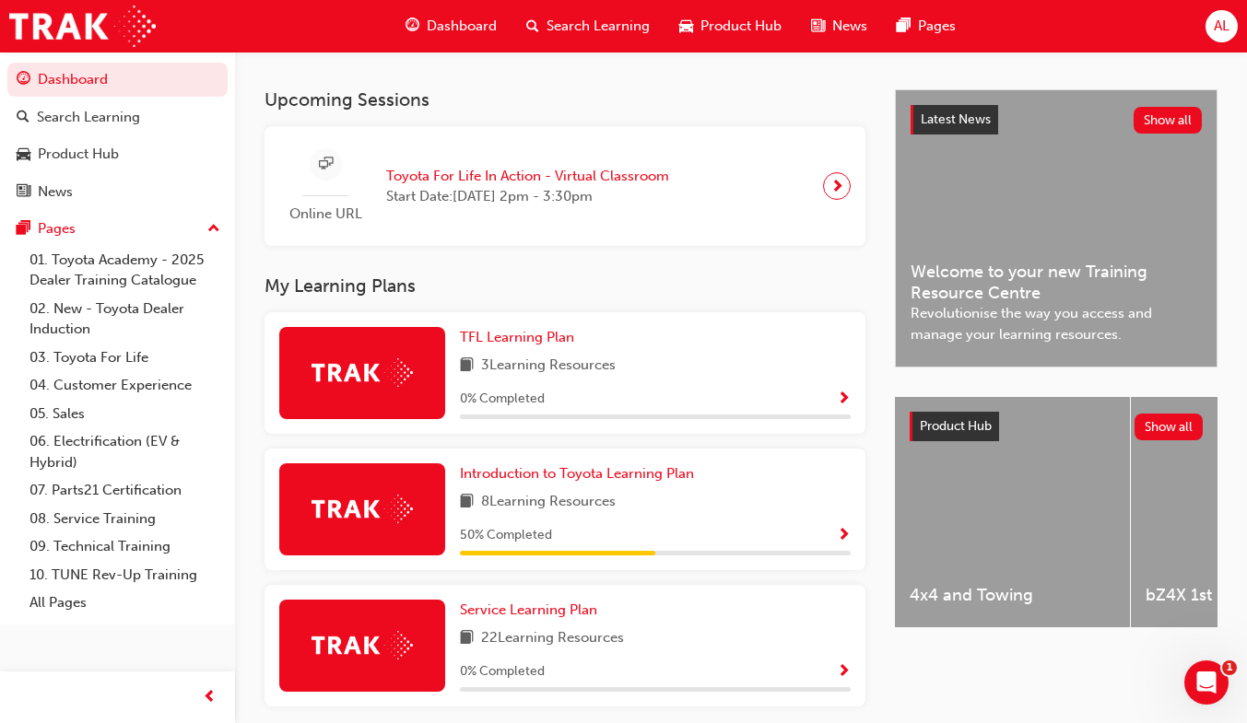
click at [837, 394] on span "Show Progress" at bounding box center [844, 400] width 14 height 17
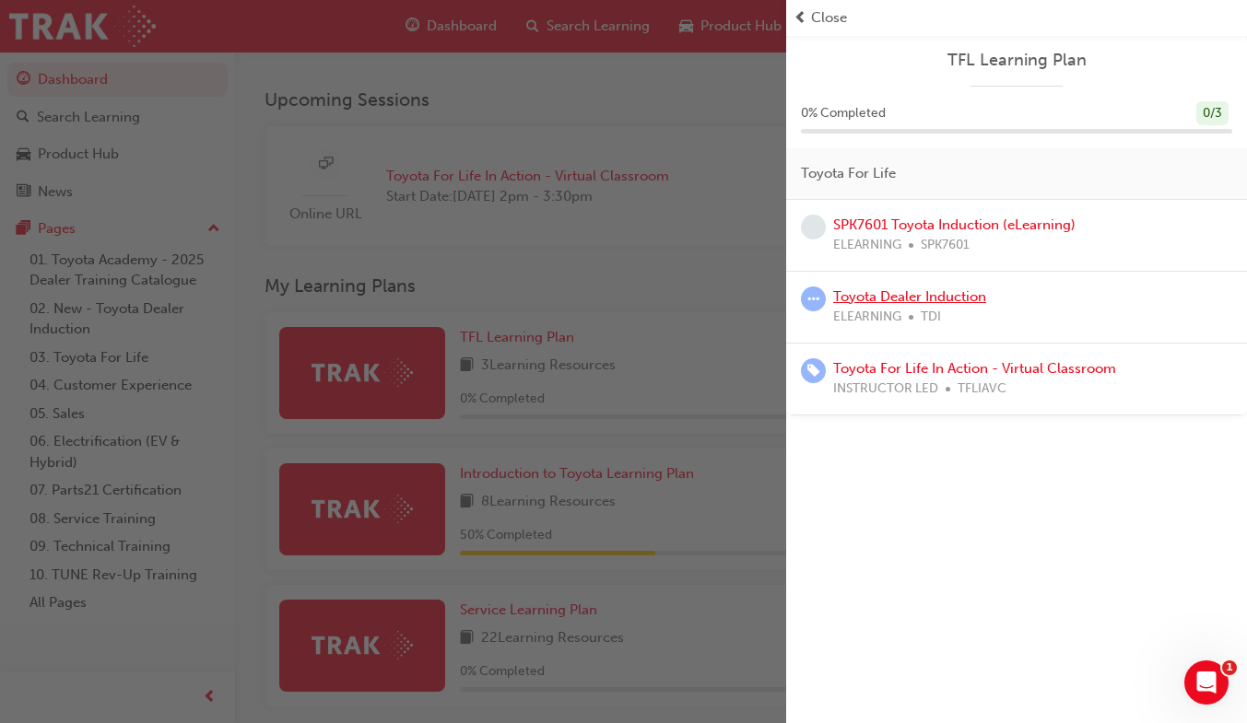
click at [983, 300] on link "Toyota Dealer Induction" at bounding box center [909, 296] width 153 height 17
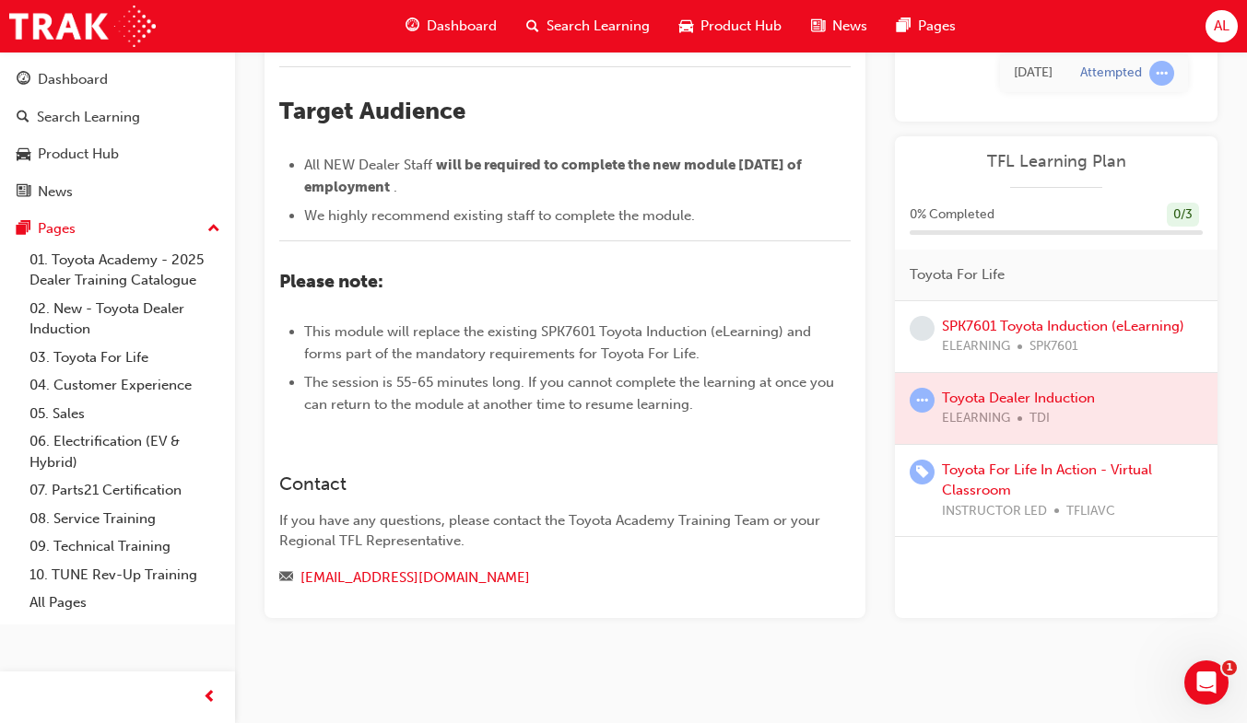
scroll to position [546, 0]
click at [1107, 40] on link "Launch eLearning module" at bounding box center [1056, 17] width 293 height 46
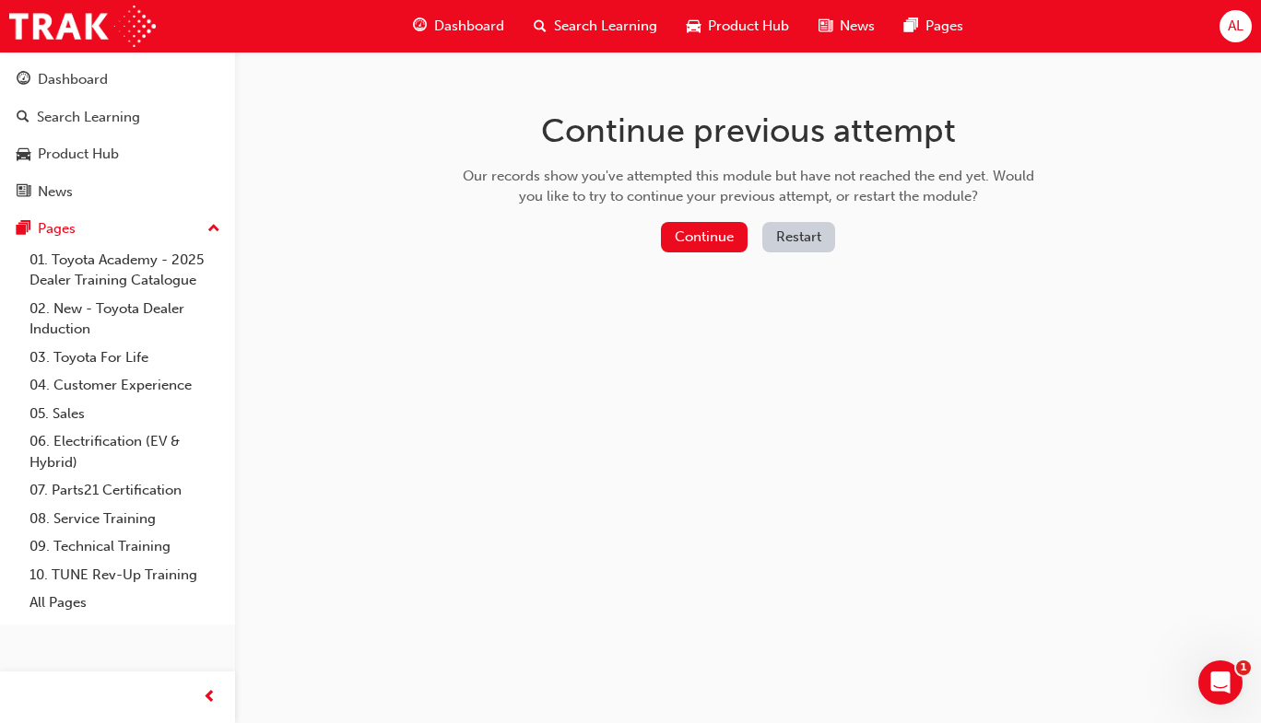
click at [696, 237] on button "Continue" at bounding box center [704, 237] width 87 height 30
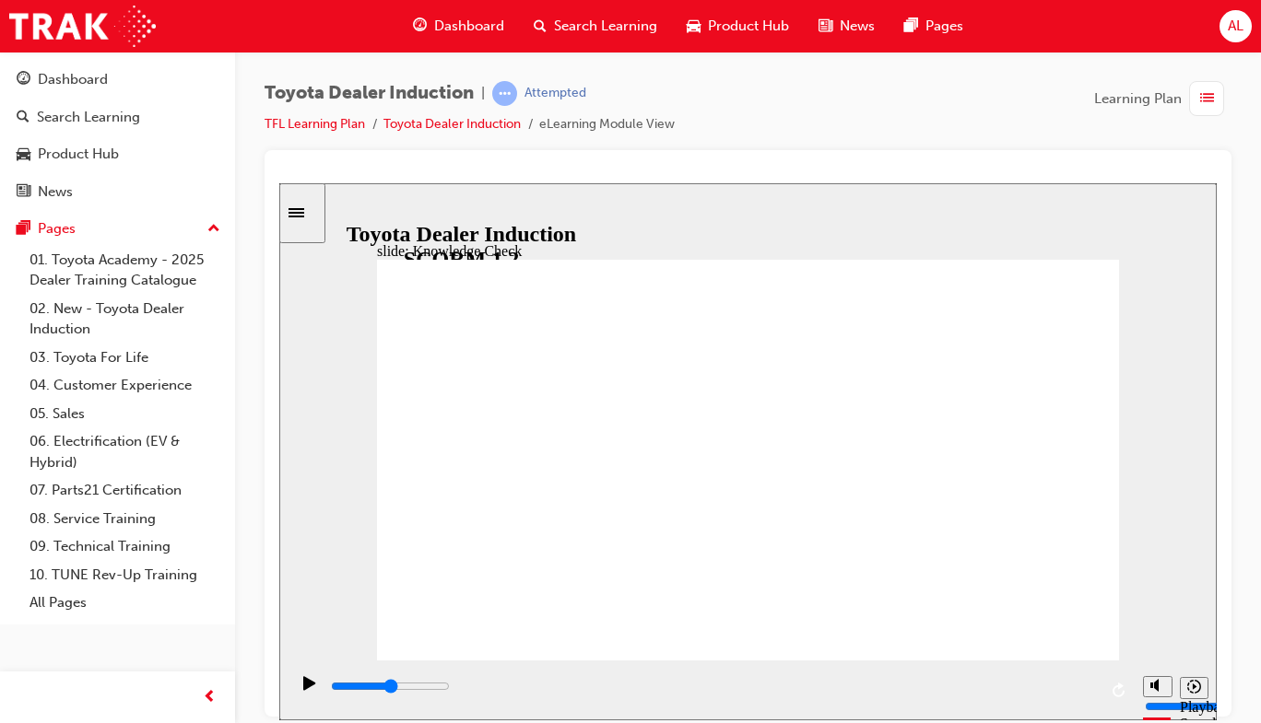
click at [304, 690] on icon "Pause (Ctrl+Alt+P)" at bounding box center [309, 683] width 13 height 15
click at [310, 690] on icon "Pause (Ctrl+Alt+P)" at bounding box center [309, 683] width 13 height 15
click at [303, 689] on icon "Pause (Ctrl+Alt+P)" at bounding box center [309, 683] width 12 height 14
click at [316, 699] on div "Pause (Ctrl+Alt+P)" at bounding box center [309, 691] width 31 height 31
click at [315, 683] on div "Pause (Ctrl+Alt+P)" at bounding box center [309, 691] width 31 height 31
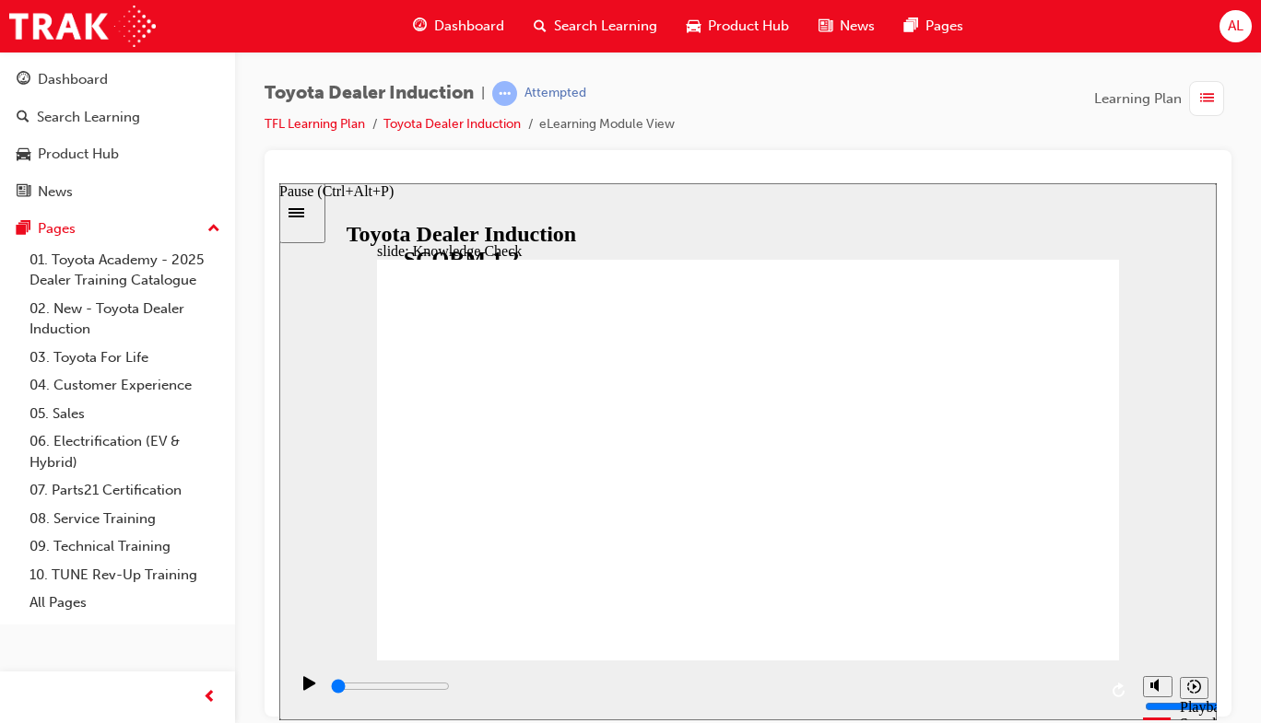
type input "0"
click at [304, 690] on icon "Pause (Ctrl+Alt+P)" at bounding box center [309, 683] width 13 height 15
click at [303, 689] on icon "Pause (Ctrl+Alt+P)" at bounding box center [309, 683] width 12 height 14
click at [304, 689] on icon "Pause (Ctrl+Alt+P)" at bounding box center [309, 683] width 12 height 14
click at [306, 689] on icon "Pause (Ctrl+Alt+P)" at bounding box center [309, 683] width 12 height 14
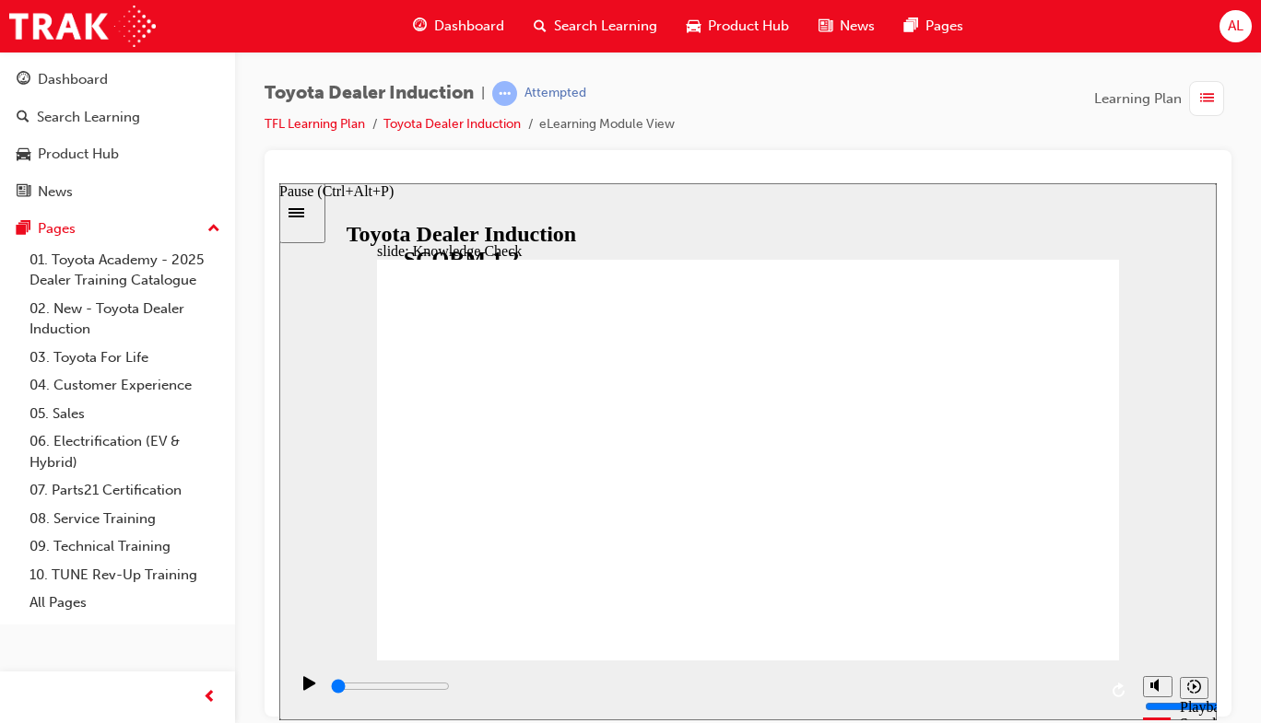
click at [294, 692] on div "Pause (Ctrl+Alt+P)" at bounding box center [309, 691] width 31 height 31
click at [305, 689] on icon "Pause (Ctrl+Alt+P)" at bounding box center [309, 683] width 12 height 14
click at [395, 129] on link "Toyota Dealer Induction" at bounding box center [451, 124] width 137 height 16
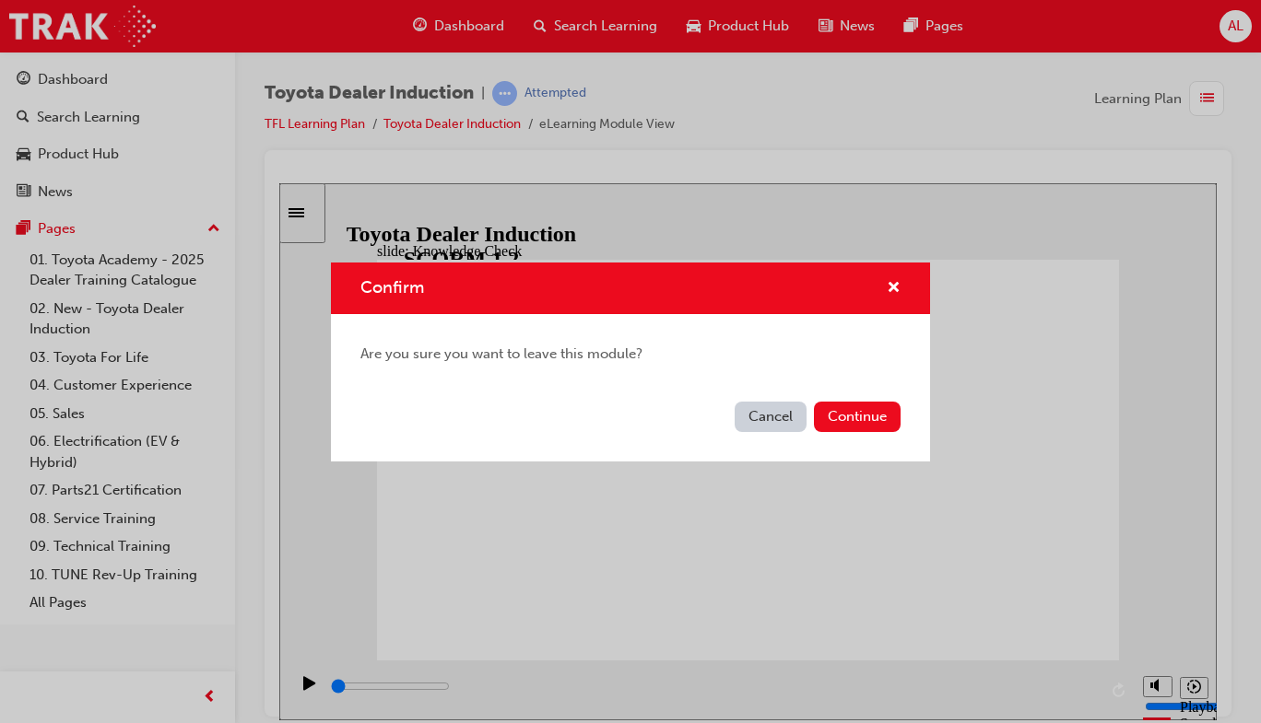
click at [875, 419] on button "Continue" at bounding box center [857, 417] width 87 height 30
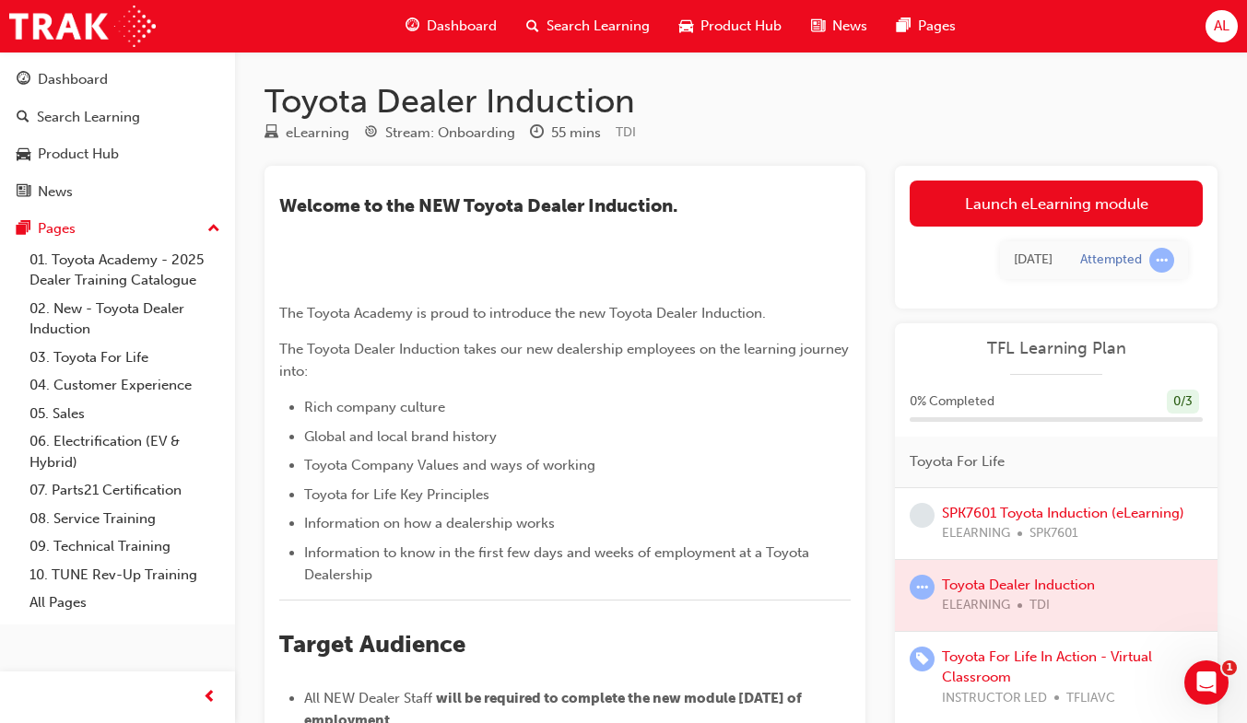
click at [1066, 211] on link "Launch eLearning module" at bounding box center [1056, 204] width 293 height 46
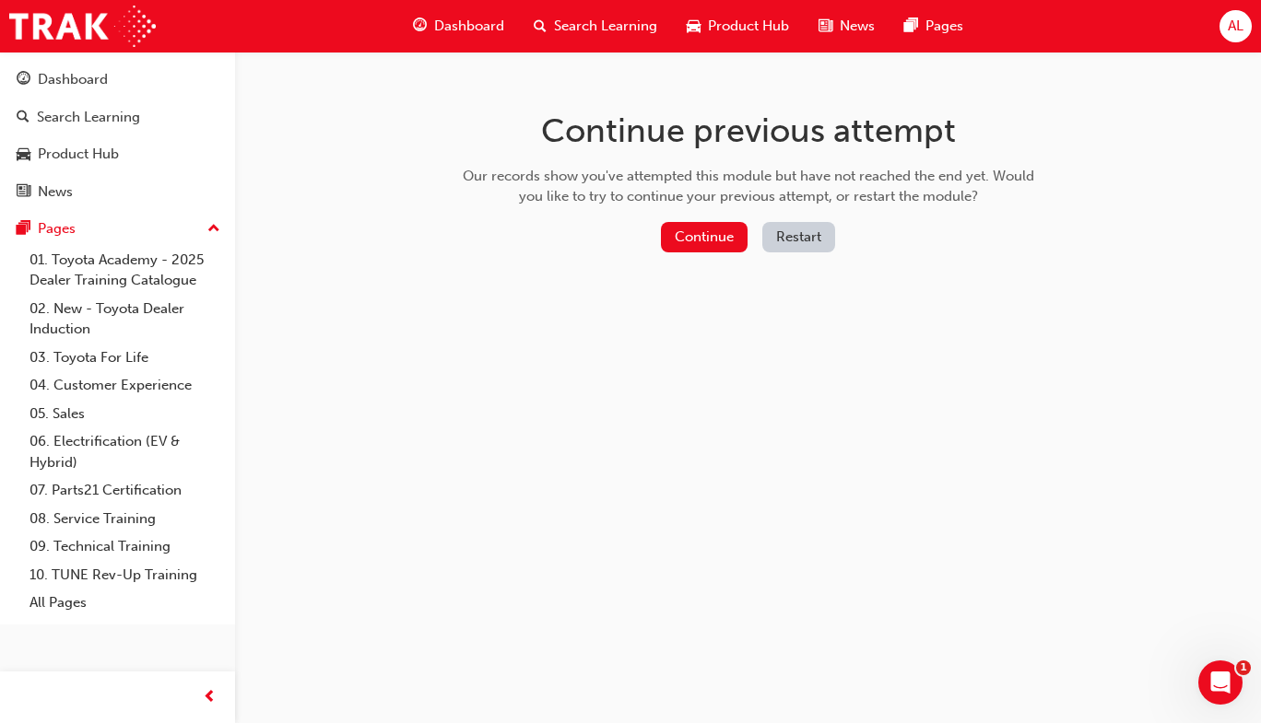
click at [690, 242] on button "Continue" at bounding box center [704, 237] width 87 height 30
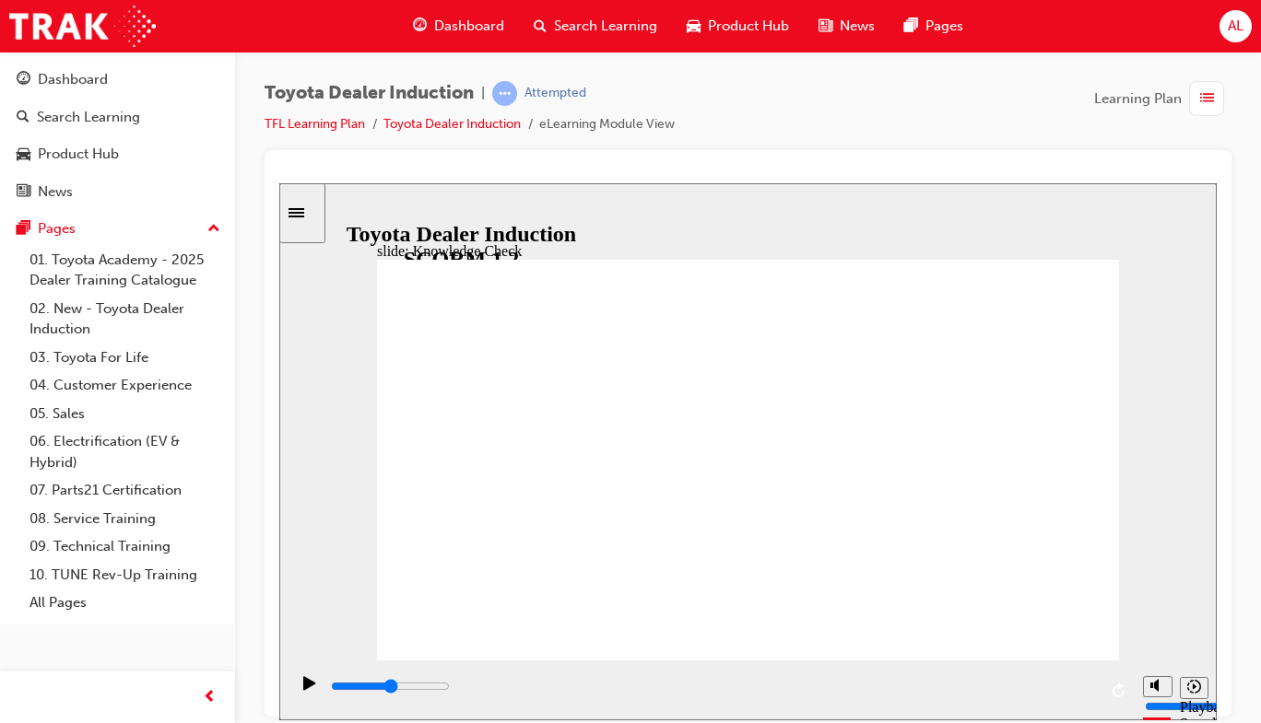
click at [310, 690] on icon "Pause (Ctrl+Alt+P)" at bounding box center [309, 683] width 13 height 15
click at [309, 690] on icon "Pause (Ctrl+Alt+P)" at bounding box center [309, 683] width 13 height 15
click at [318, 699] on div "Pause (Ctrl+Alt+P)" at bounding box center [309, 691] width 31 height 31
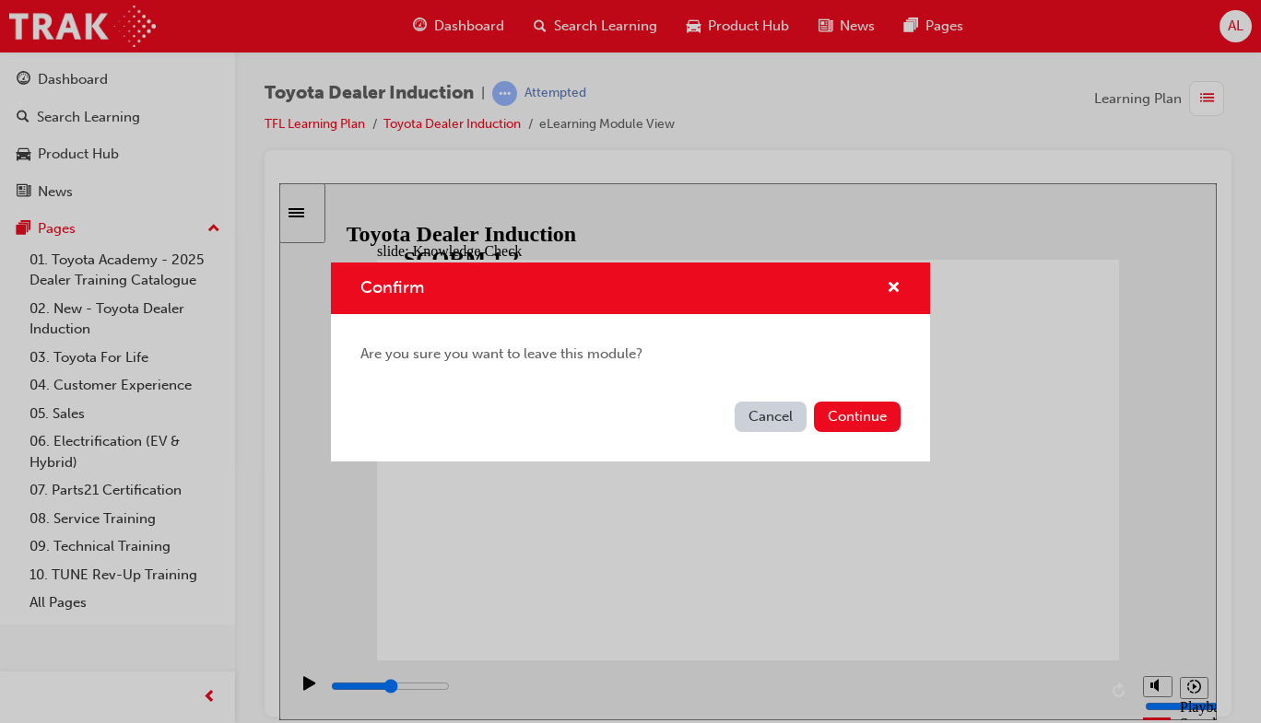
click at [874, 430] on button "Continue" at bounding box center [857, 417] width 87 height 30
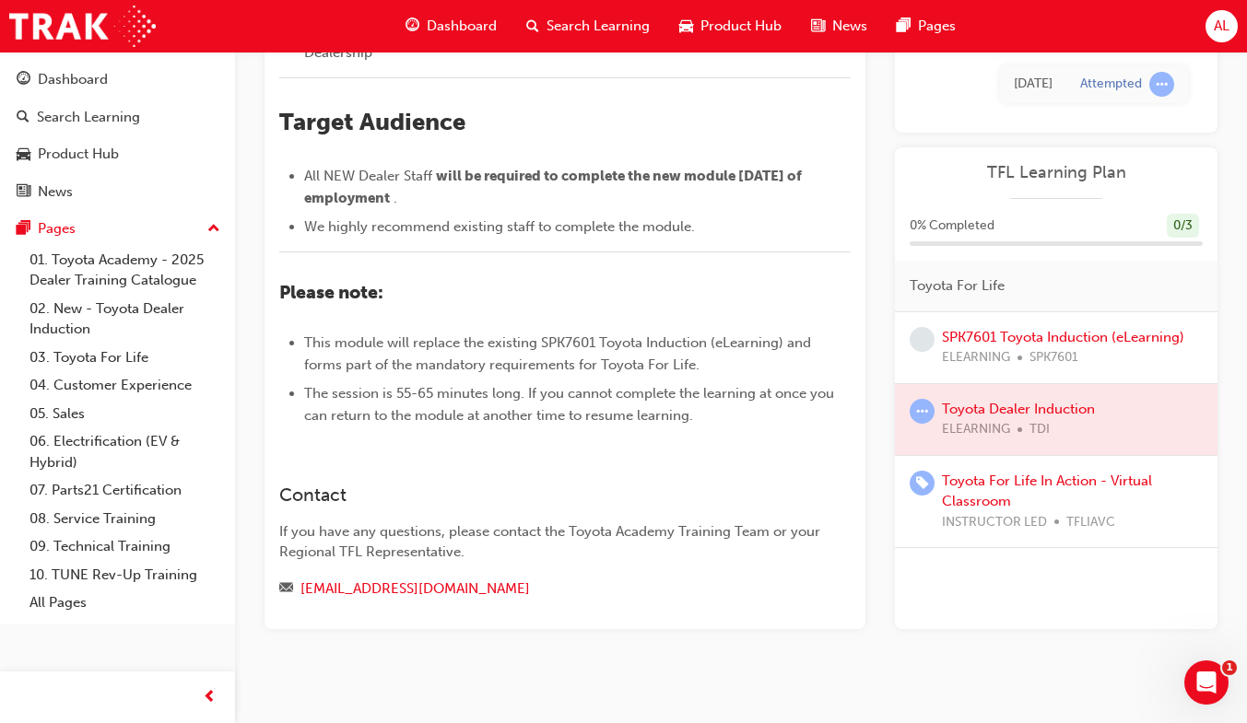
scroll to position [524, 0]
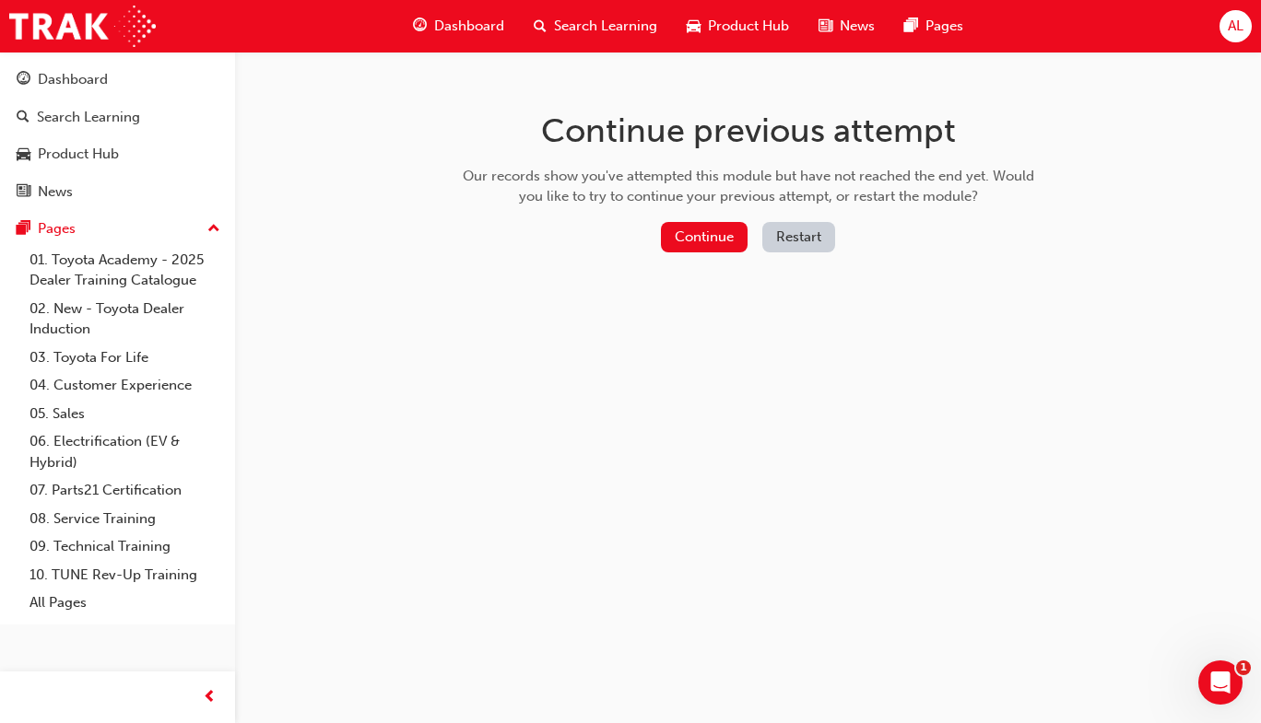
click at [806, 244] on button "Restart" at bounding box center [798, 237] width 73 height 30
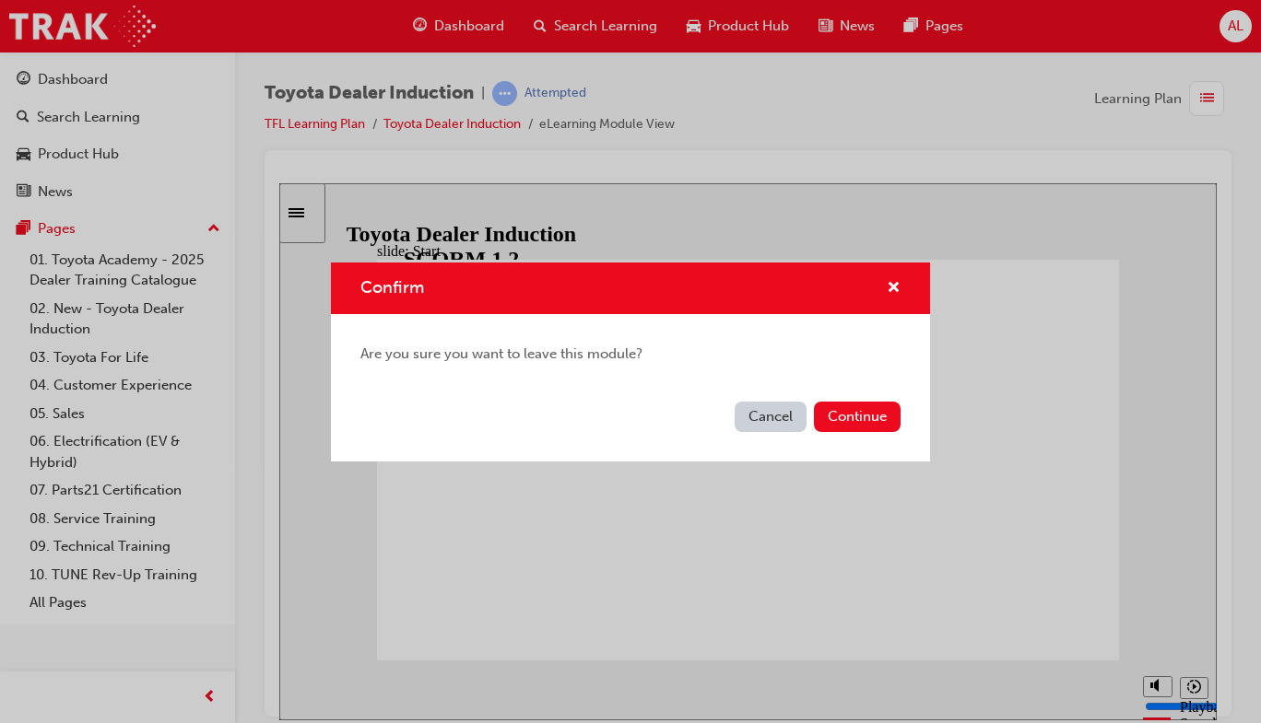
click at [878, 424] on button "Continue" at bounding box center [857, 417] width 87 height 30
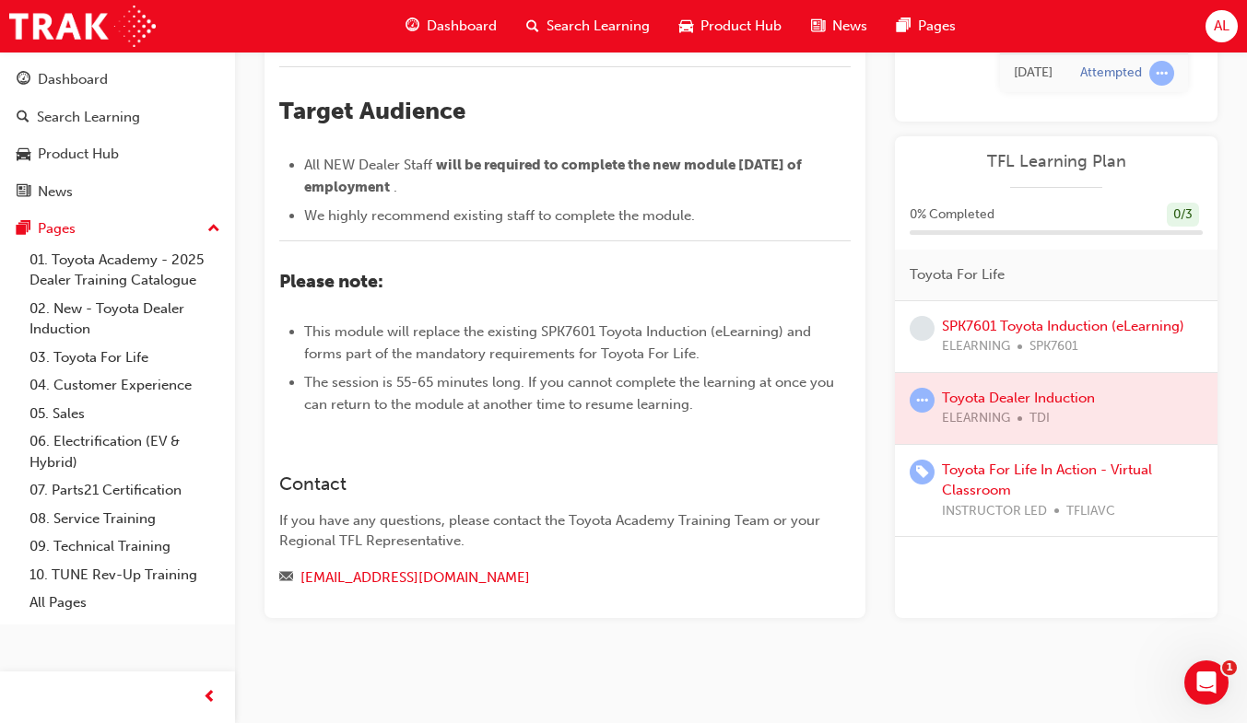
scroll to position [742, 0]
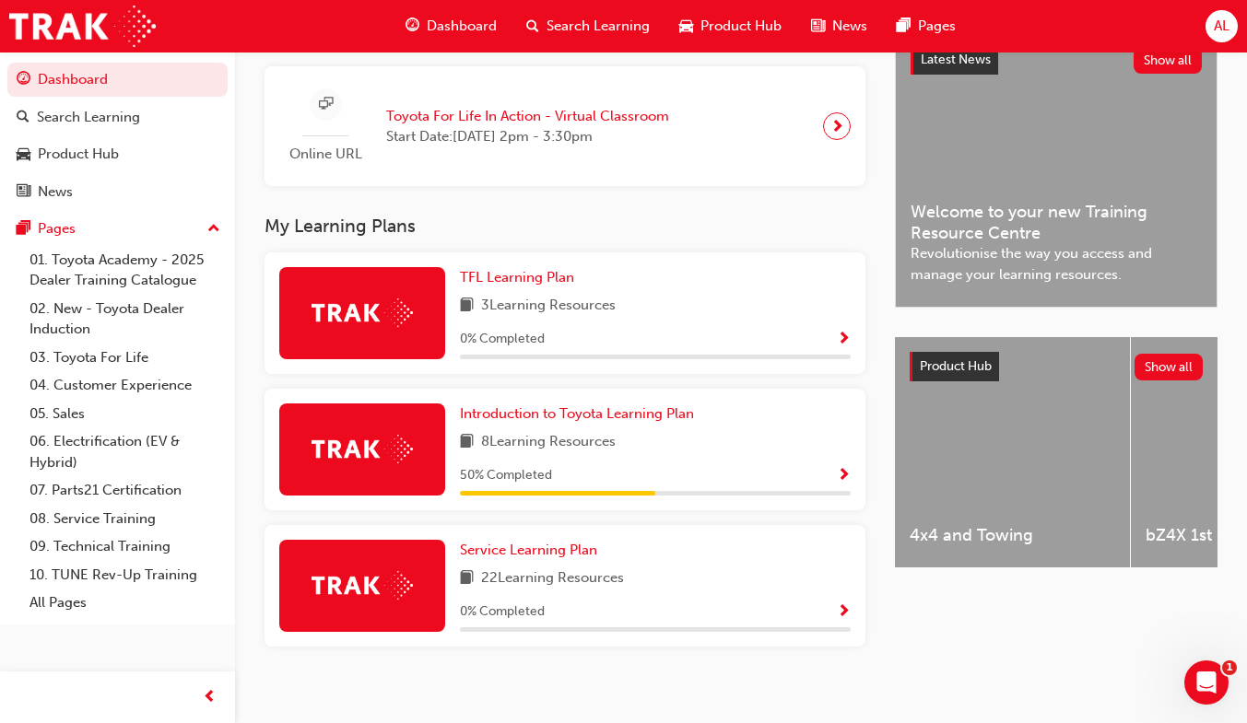
scroll to position [458, 0]
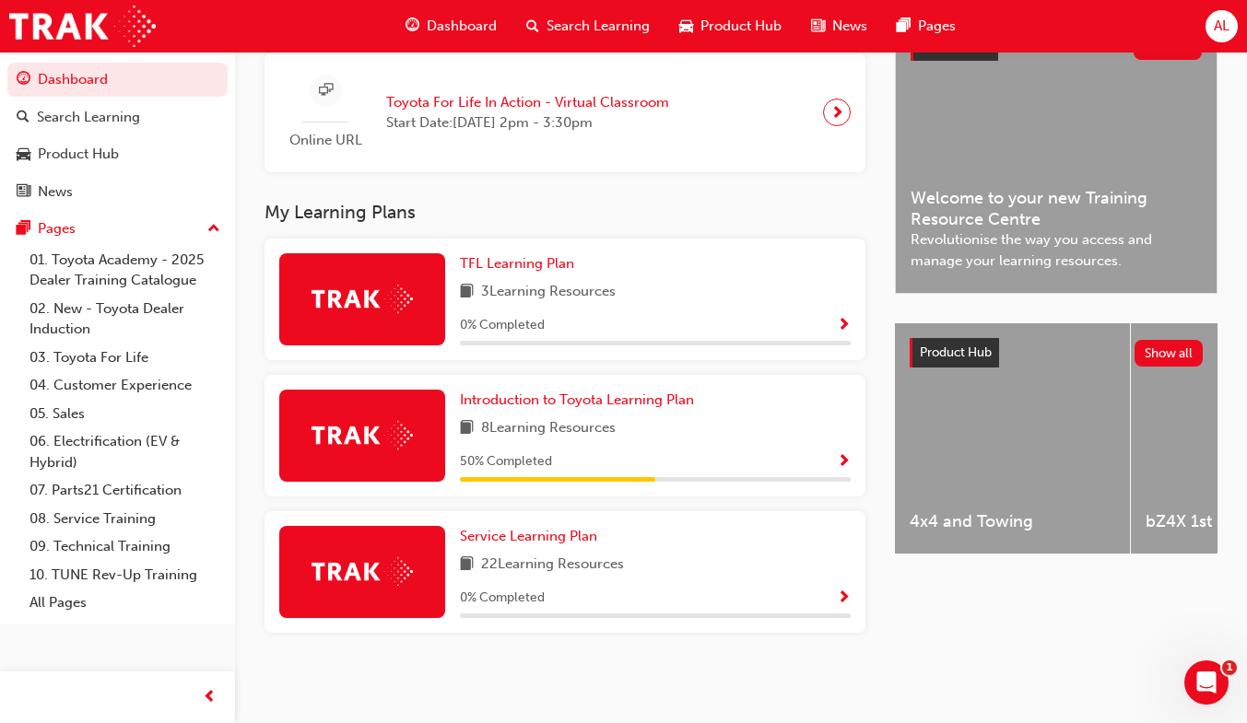
click at [843, 467] on span "Show Progress" at bounding box center [844, 462] width 14 height 17
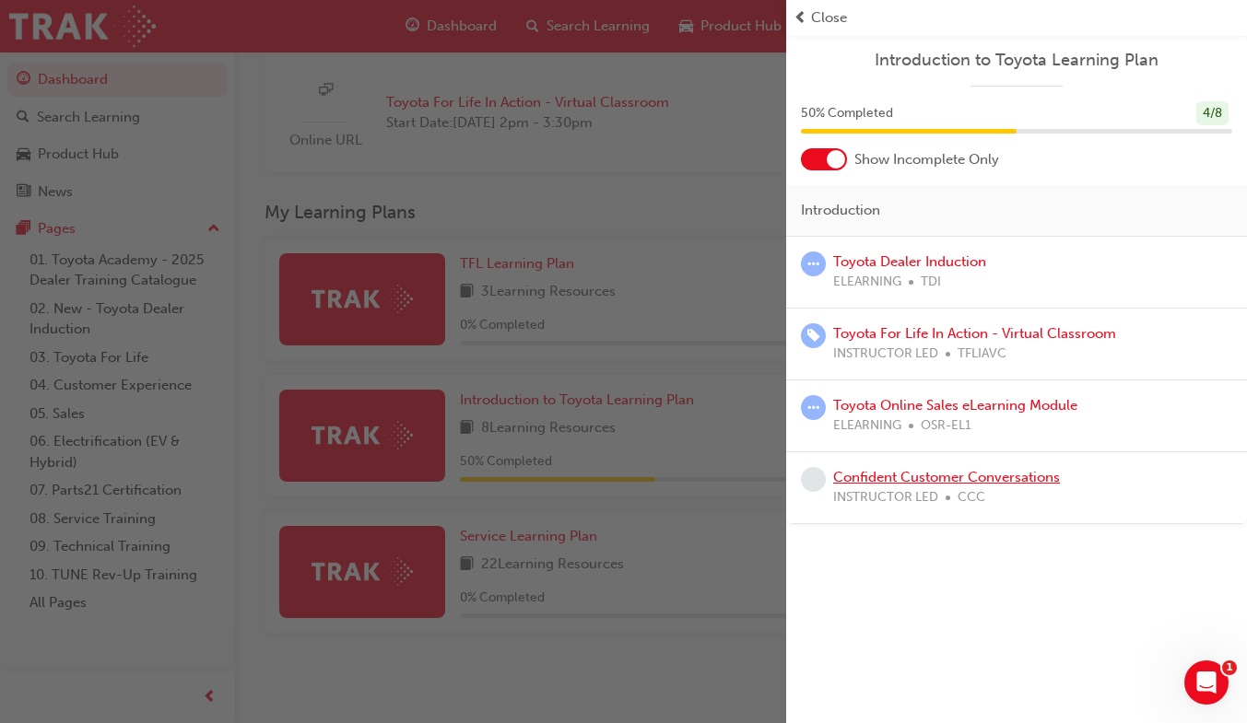
click at [944, 480] on link "Confident Customer Conversations" at bounding box center [946, 477] width 227 height 17
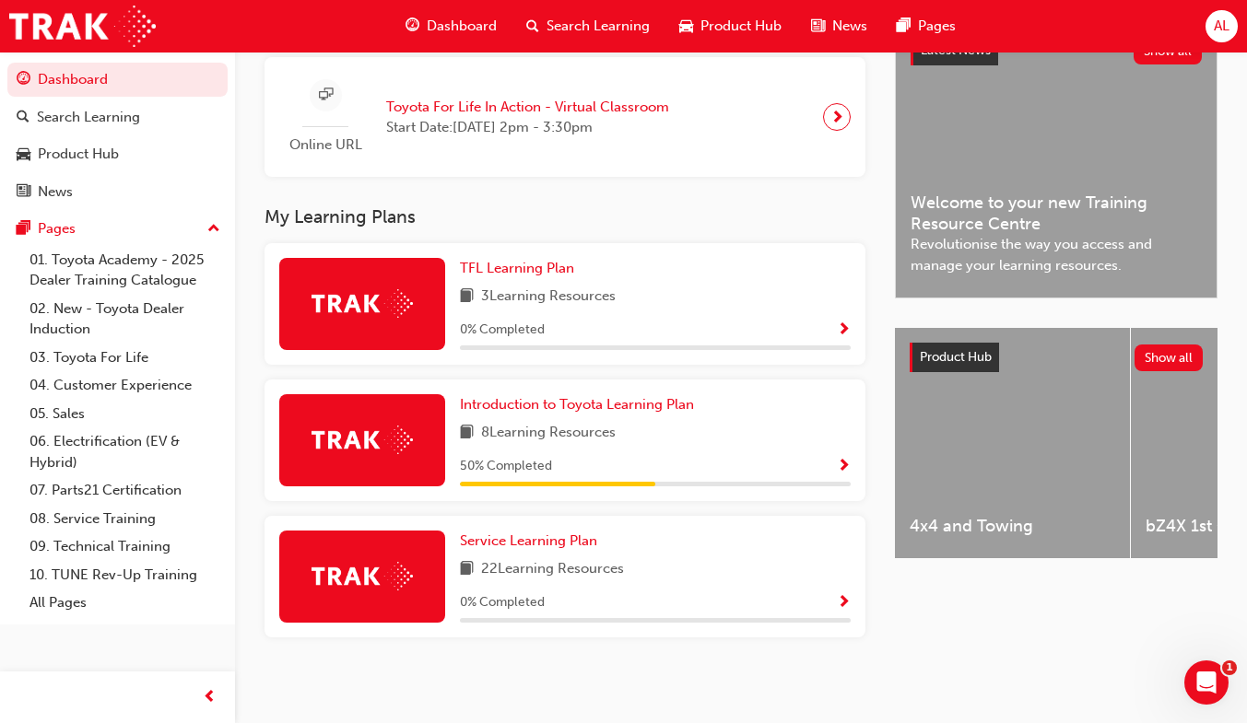
scroll to position [460, 0]
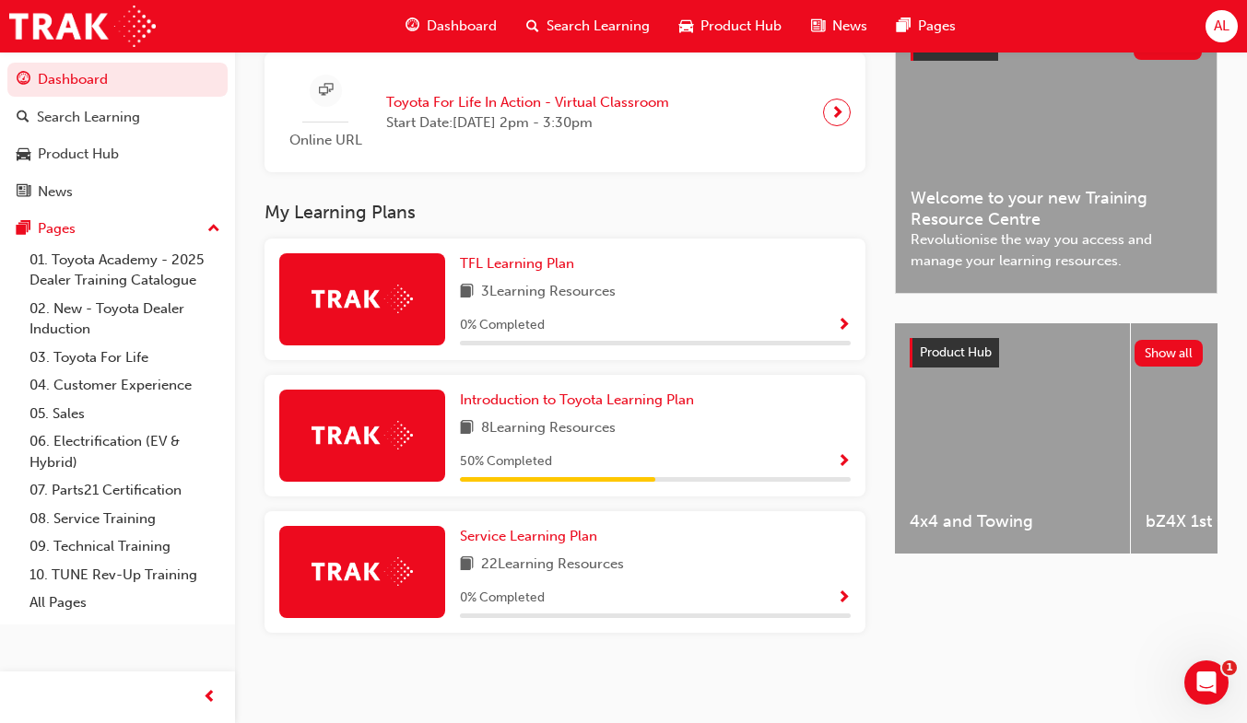
click at [842, 599] on span "Show Progress" at bounding box center [844, 599] width 14 height 17
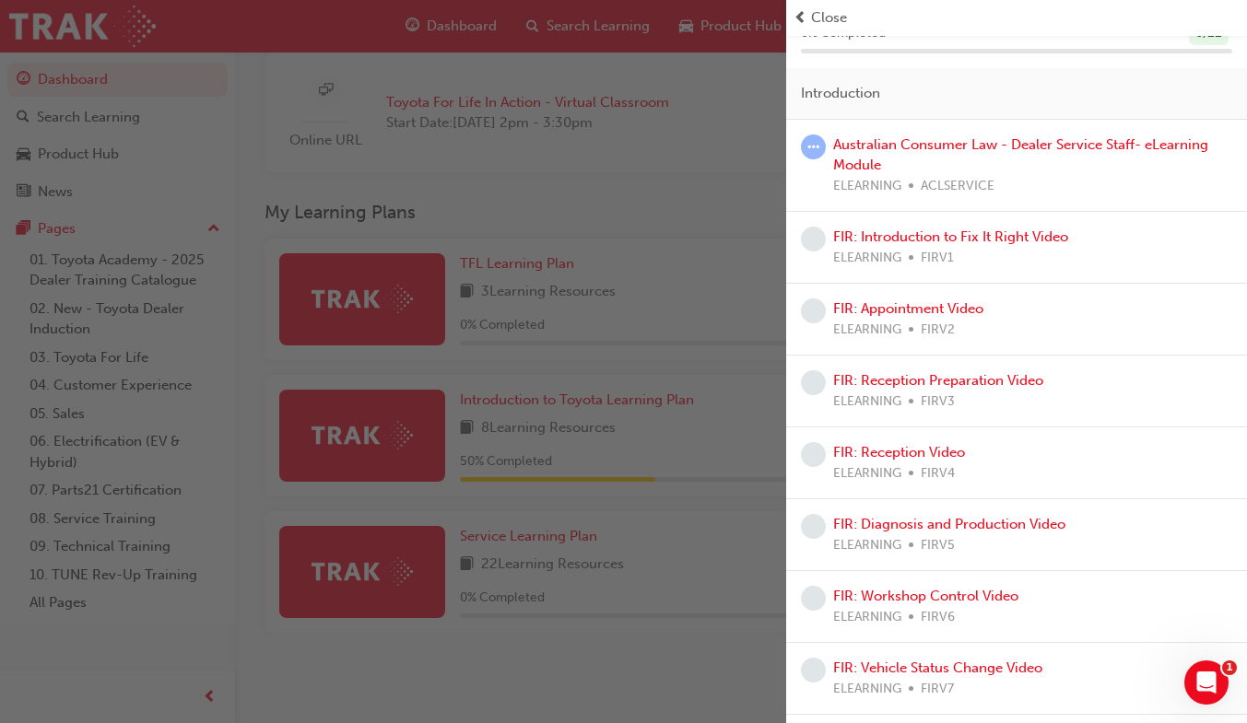
scroll to position [84, 0]
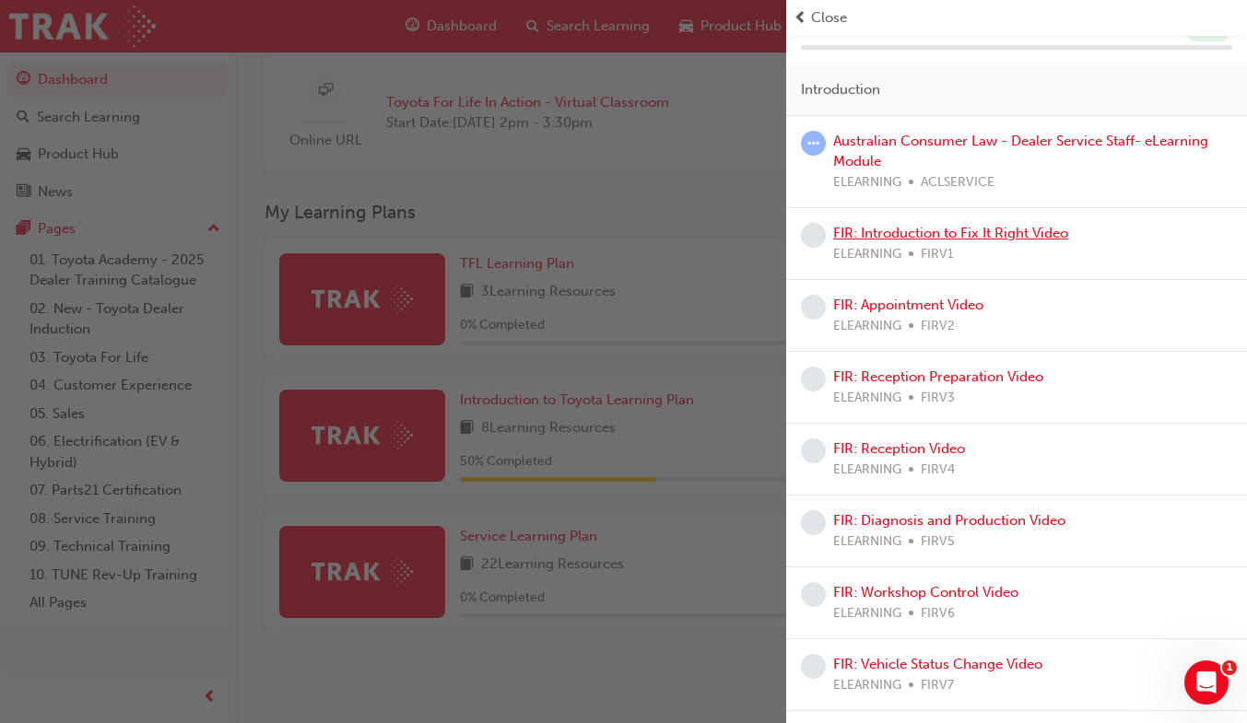
click at [941, 237] on link "FIR: Introduction to Fix It Right Video" at bounding box center [950, 233] width 235 height 17
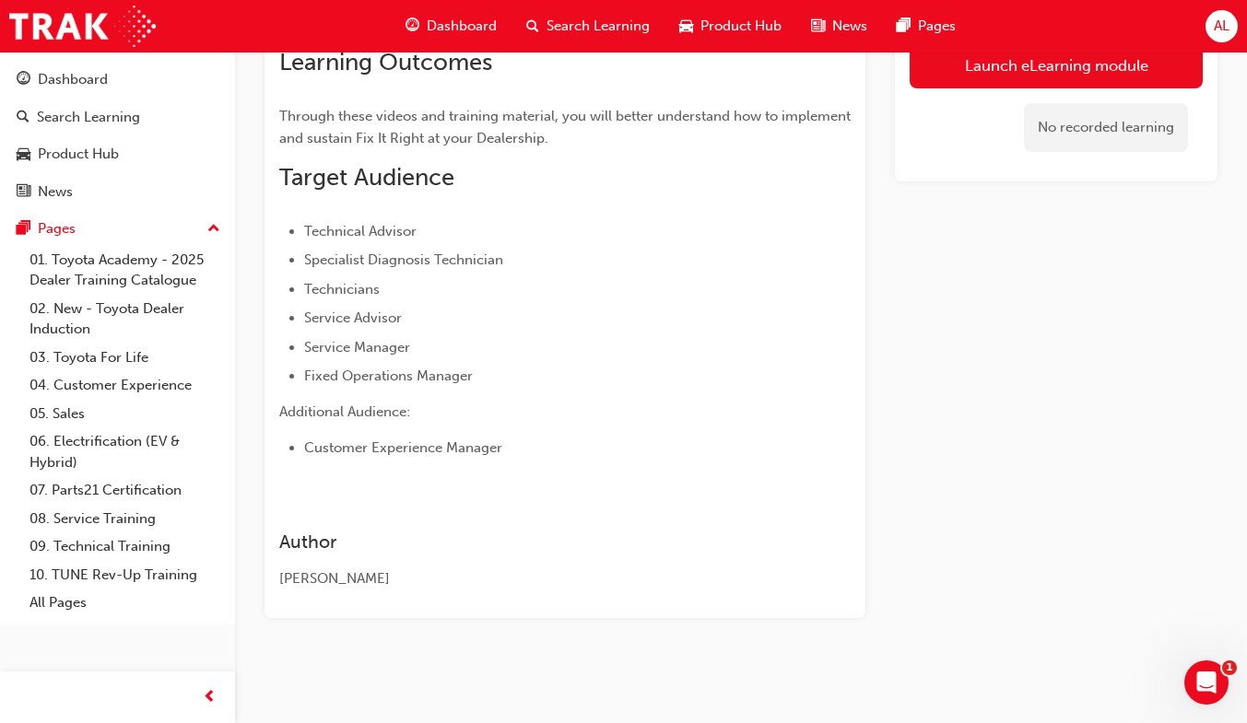
scroll to position [285, 0]
click at [1078, 81] on link "Launch eLearning module" at bounding box center [1056, 65] width 293 height 46
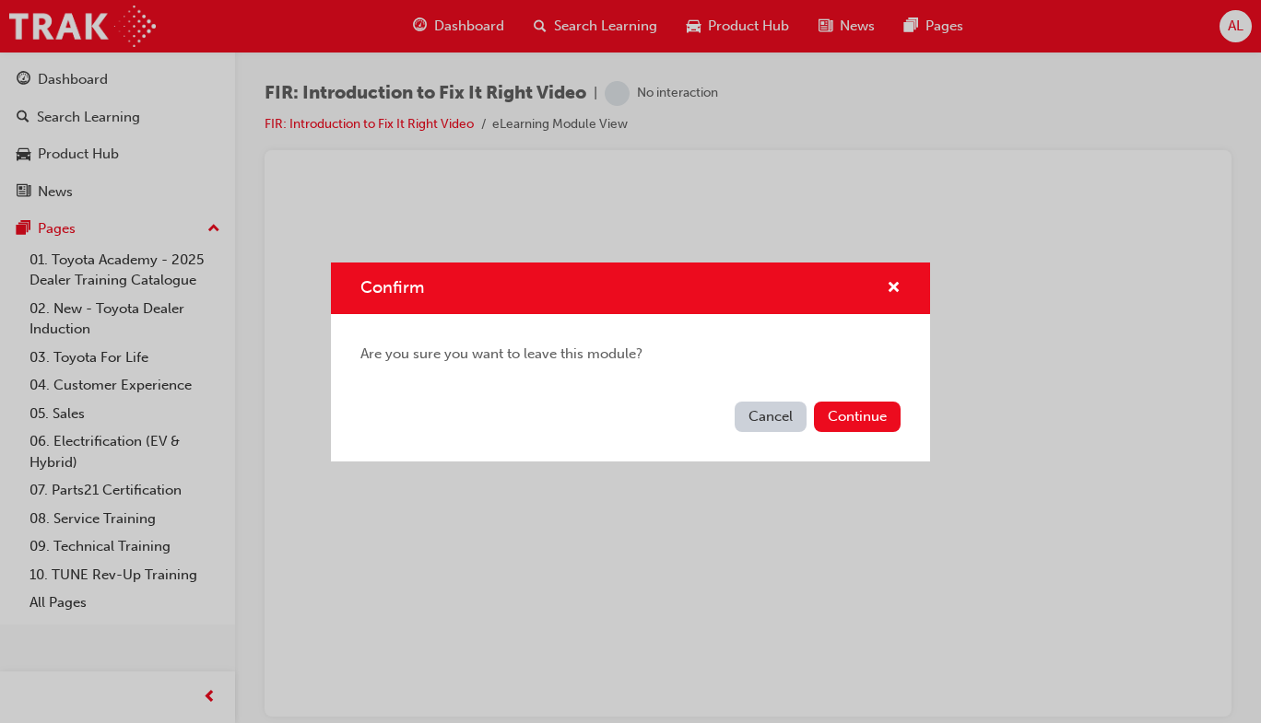
click at [877, 415] on button "Continue" at bounding box center [857, 417] width 87 height 30
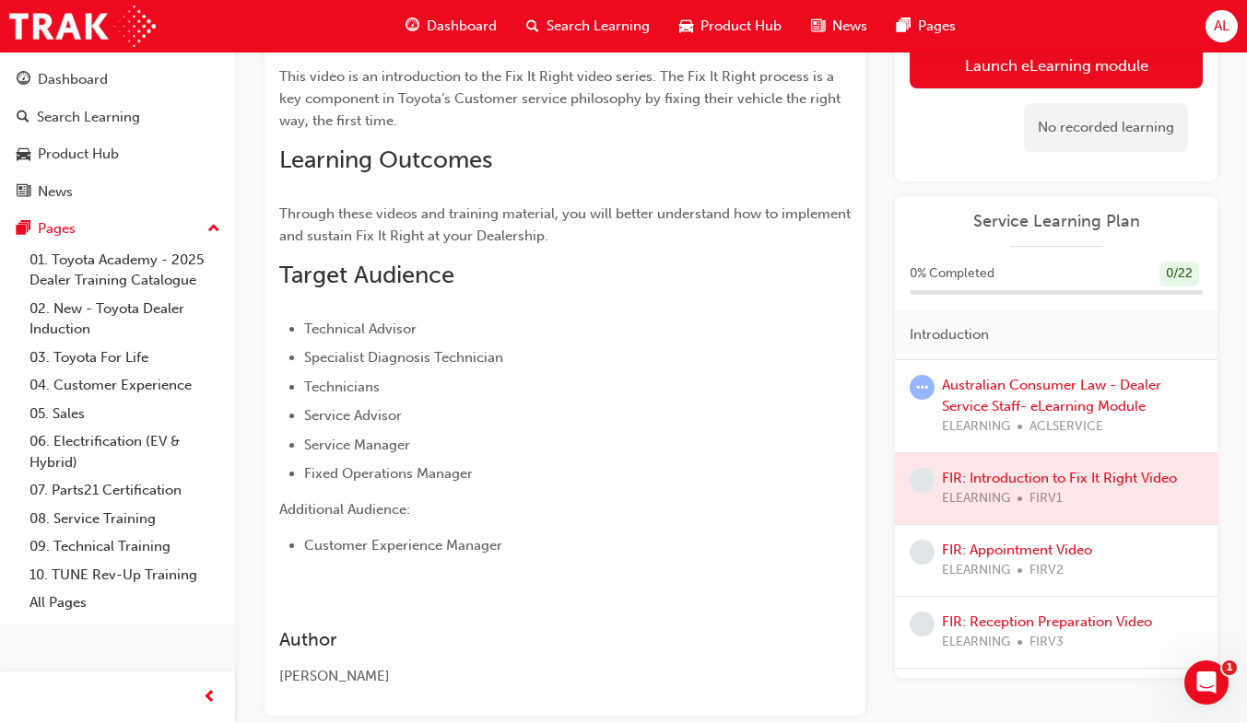
scroll to position [189, 0]
click at [1025, 554] on link "FIR: Appointment Video" at bounding box center [1017, 550] width 150 height 17
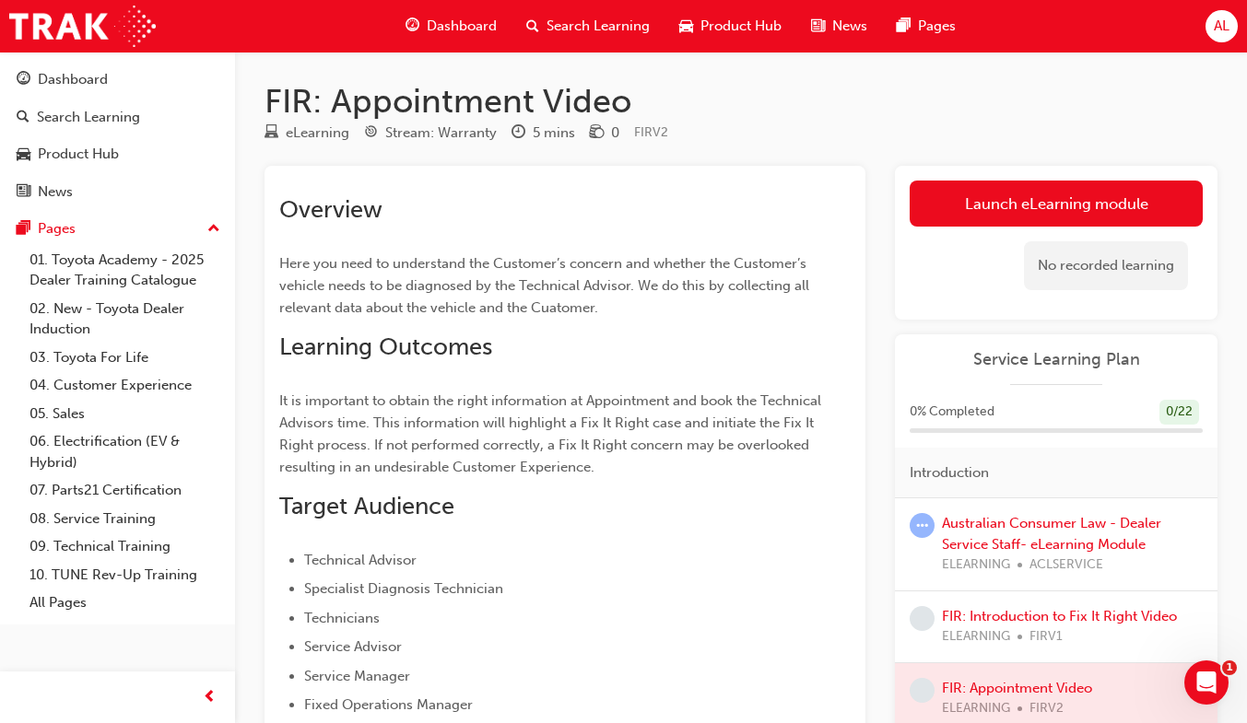
click at [1061, 210] on link "Launch eLearning module" at bounding box center [1056, 204] width 293 height 46
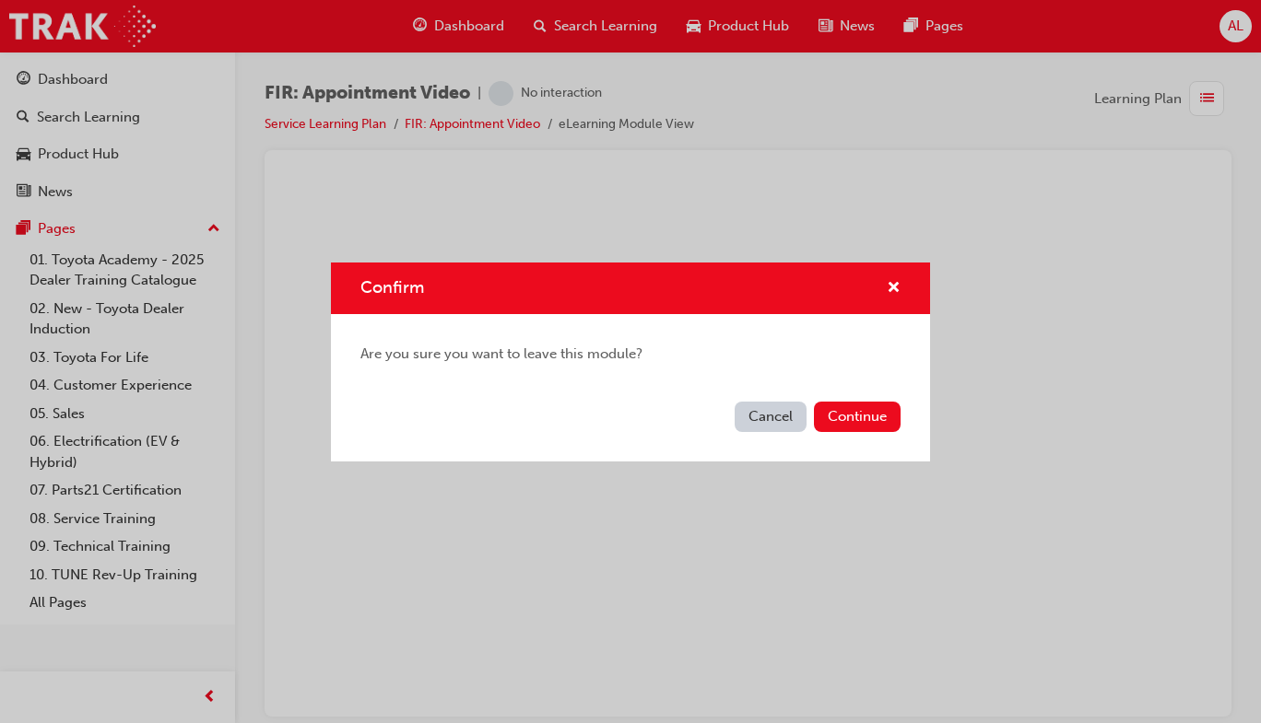
click at [864, 424] on button "Continue" at bounding box center [857, 417] width 87 height 30
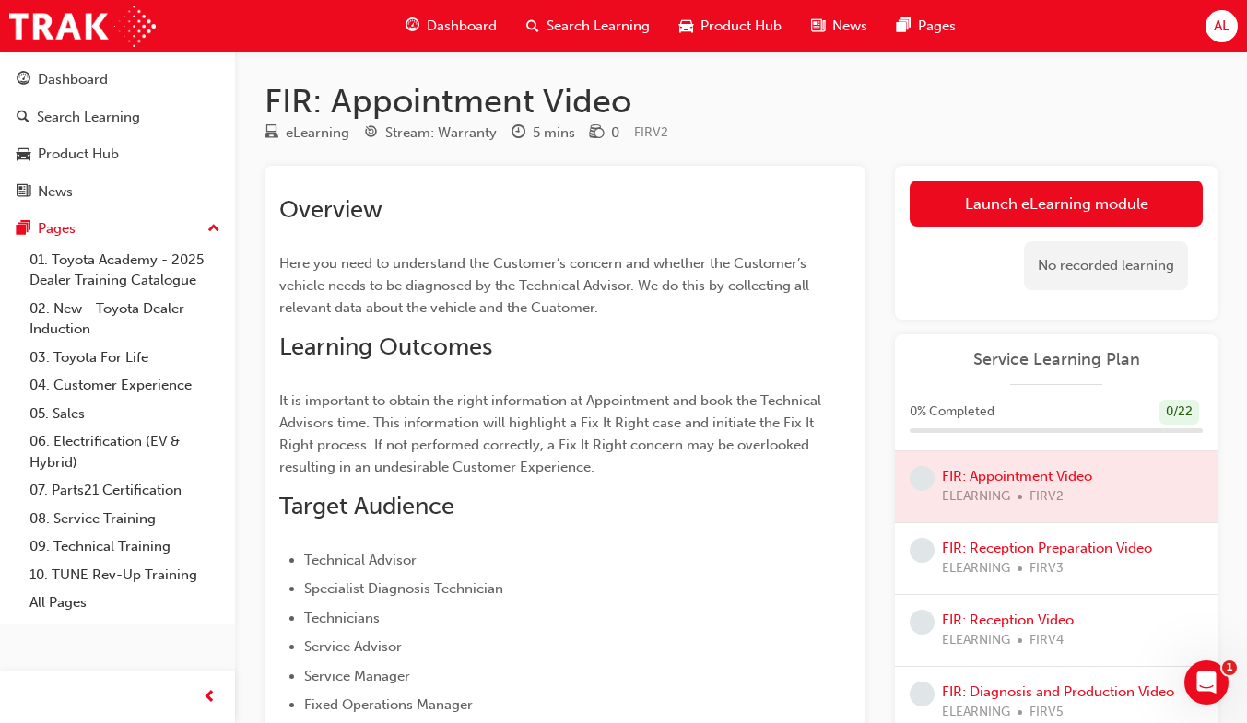
scroll to position [218, 0]
click at [1046, 547] on link "FIR: Reception Preparation Video" at bounding box center [1047, 543] width 210 height 17
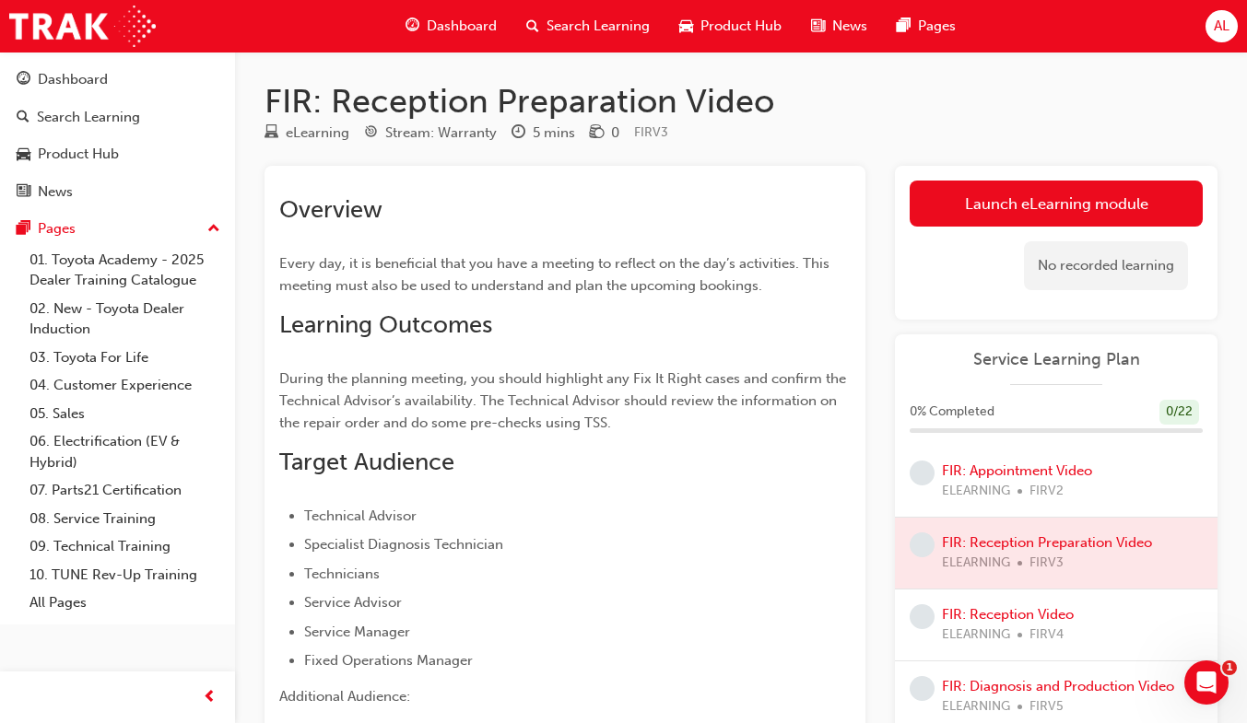
click at [1121, 213] on link "Launch eLearning module" at bounding box center [1056, 204] width 293 height 46
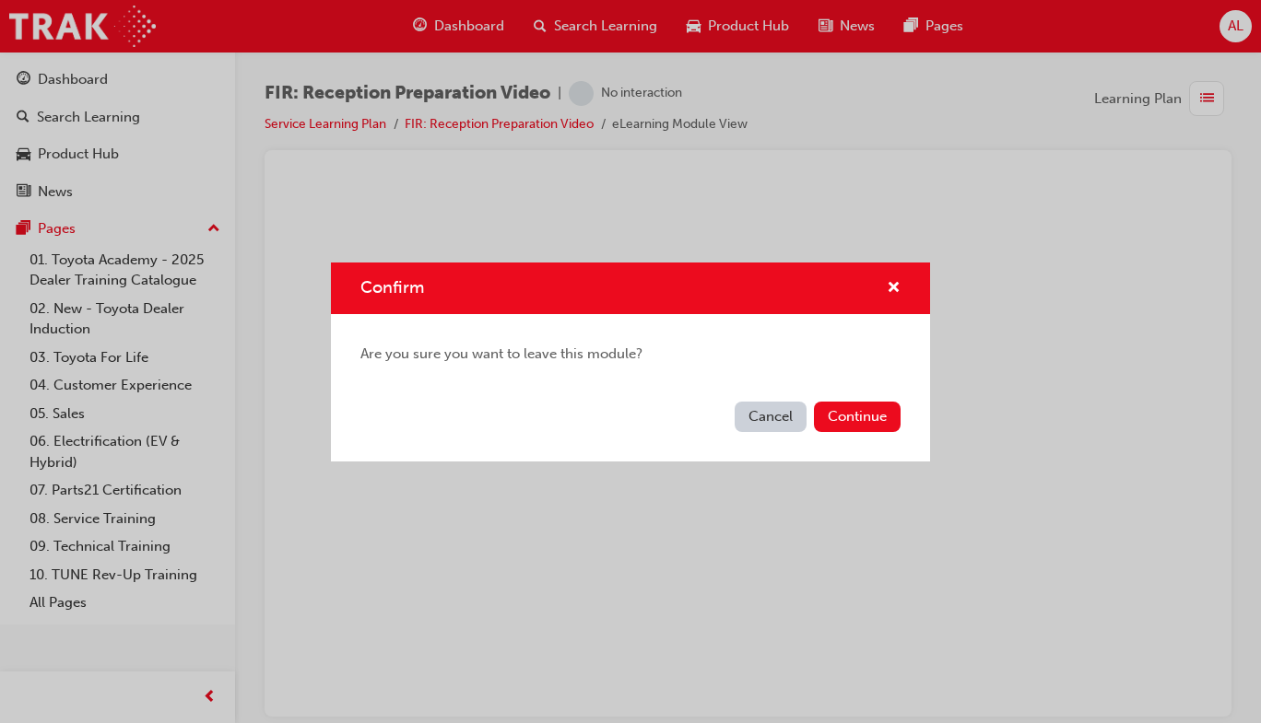
click at [871, 410] on button "Continue" at bounding box center [857, 417] width 87 height 30
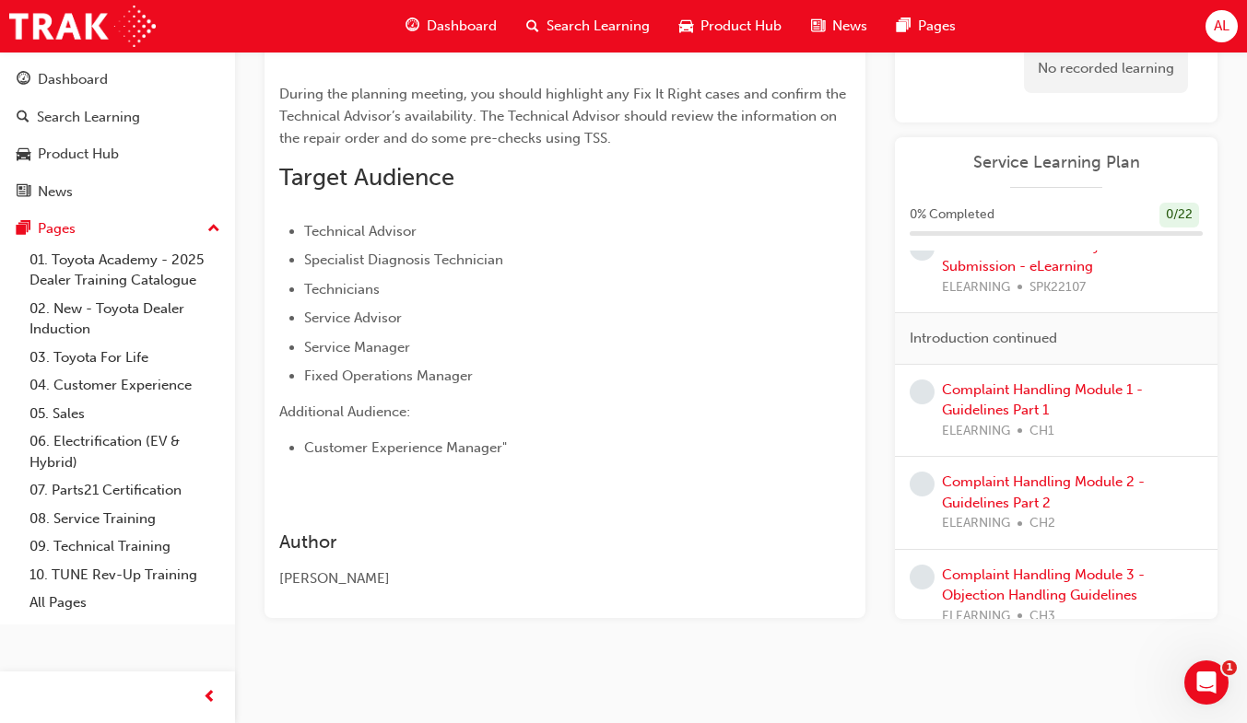
scroll to position [1086, 0]
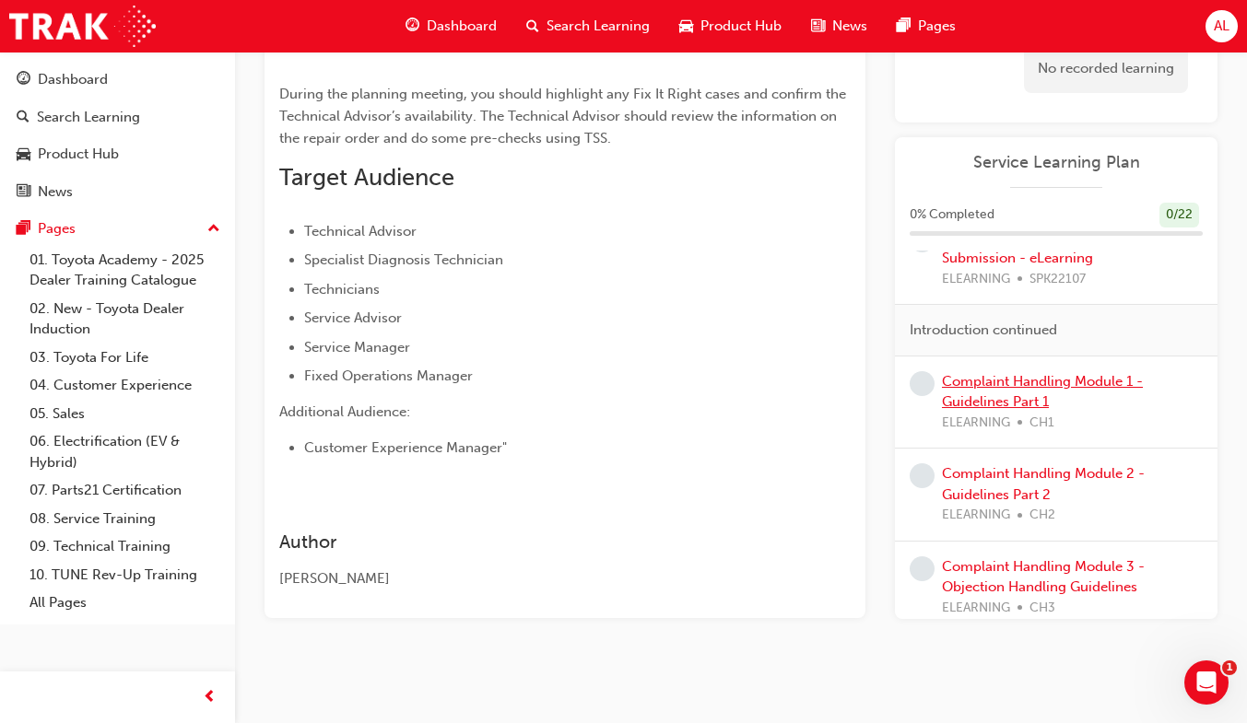
click at [1029, 397] on link "Complaint Handling Module 1 - Guidelines Part 1" at bounding box center [1042, 391] width 201 height 38
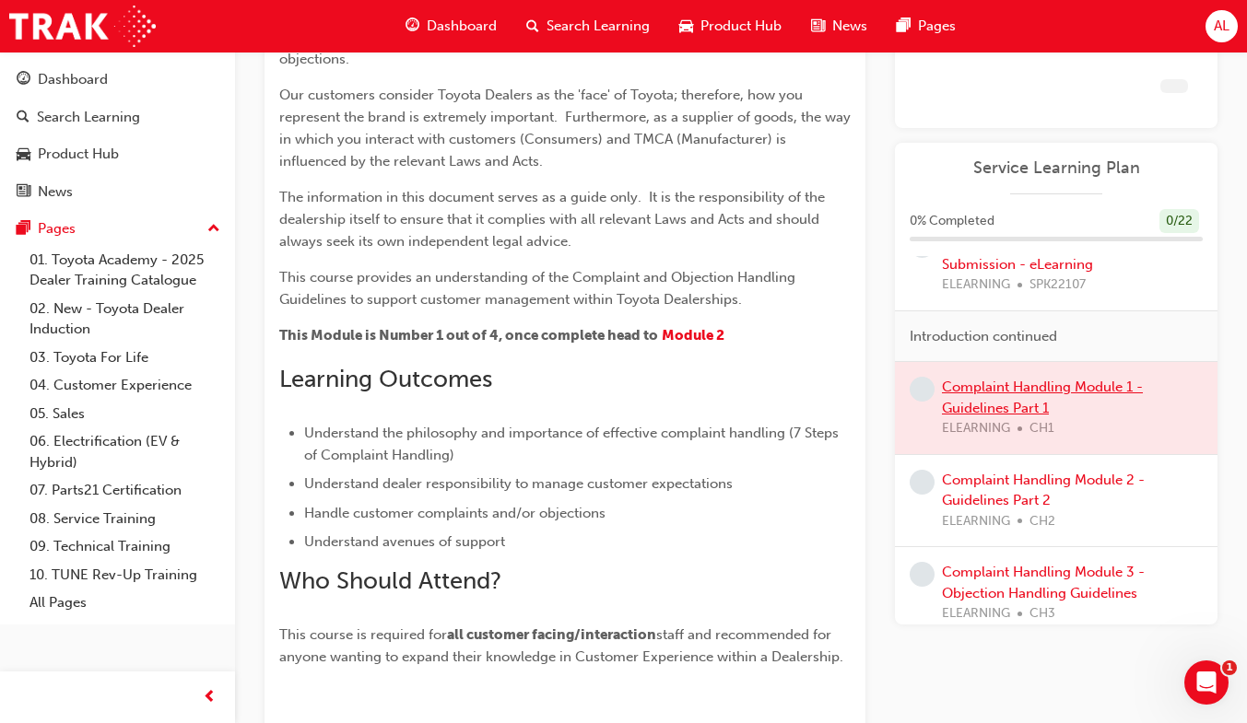
scroll to position [285, 0]
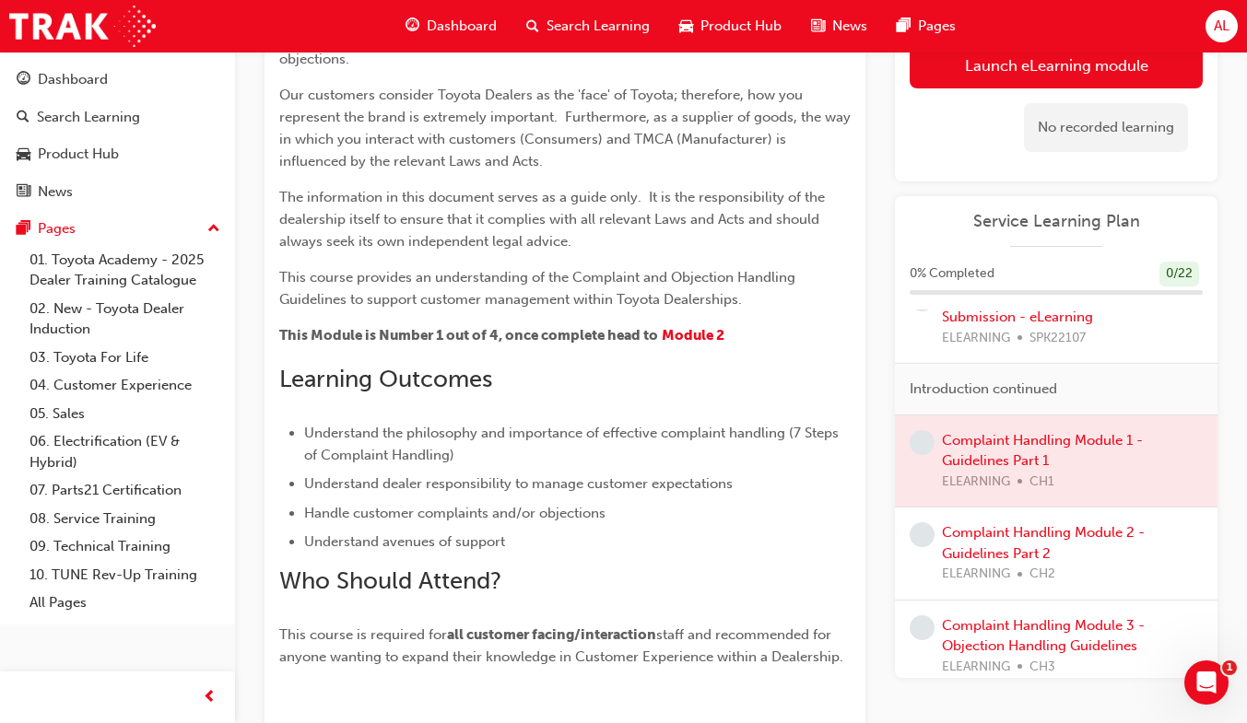
click at [1006, 76] on link "Launch eLearning module" at bounding box center [1056, 65] width 293 height 46
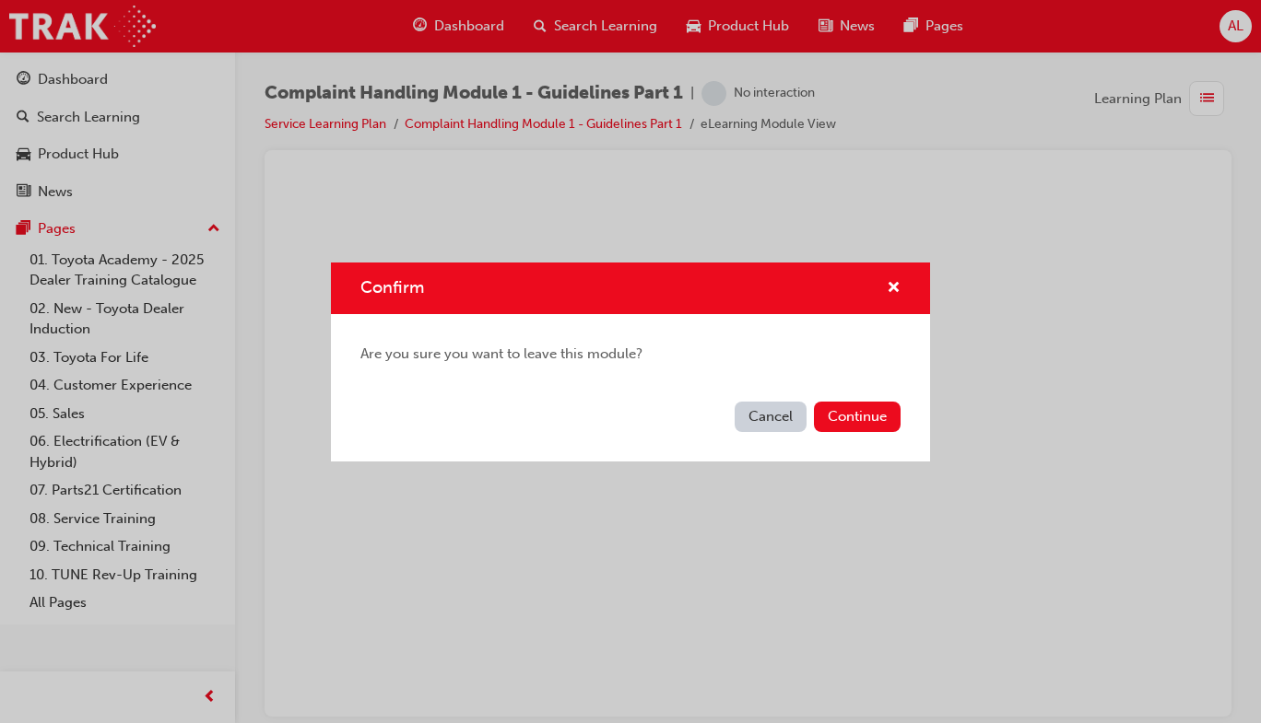
click at [878, 429] on button "Continue" at bounding box center [857, 417] width 87 height 30
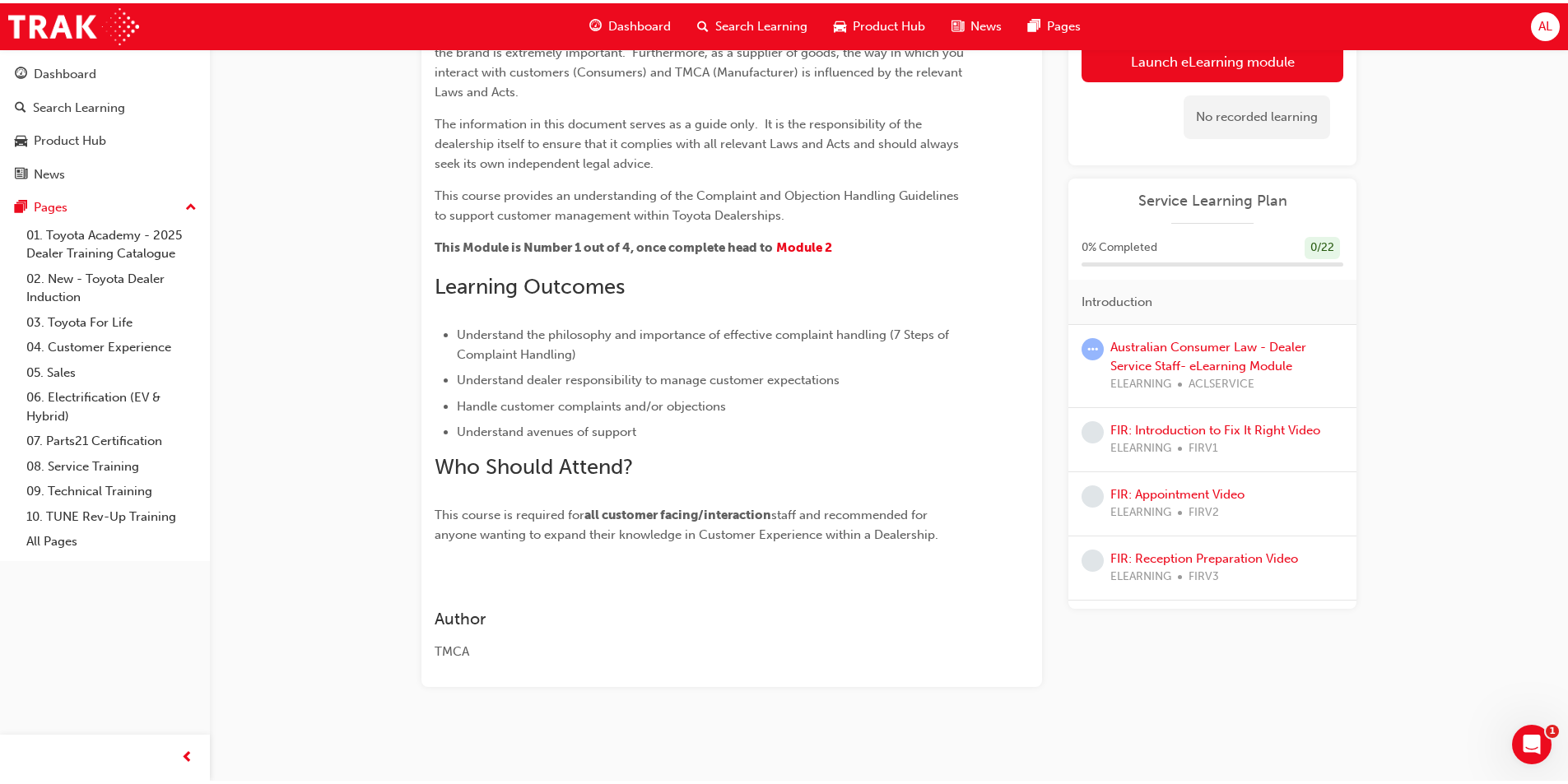
scroll to position [283, 0]
